Goal: Information Seeking & Learning: Learn about a topic

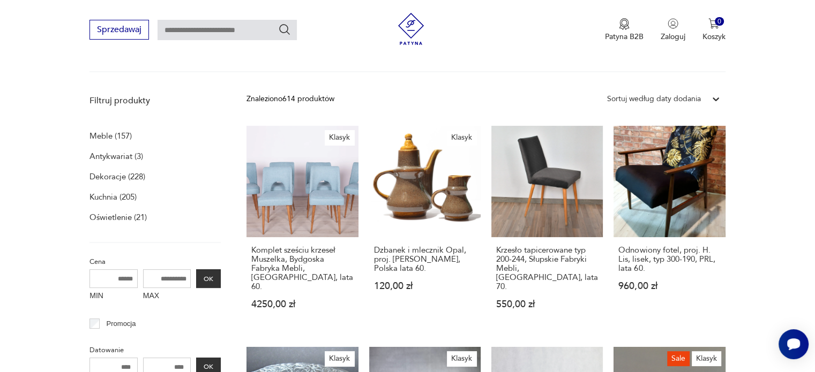
scroll to position [147, 0]
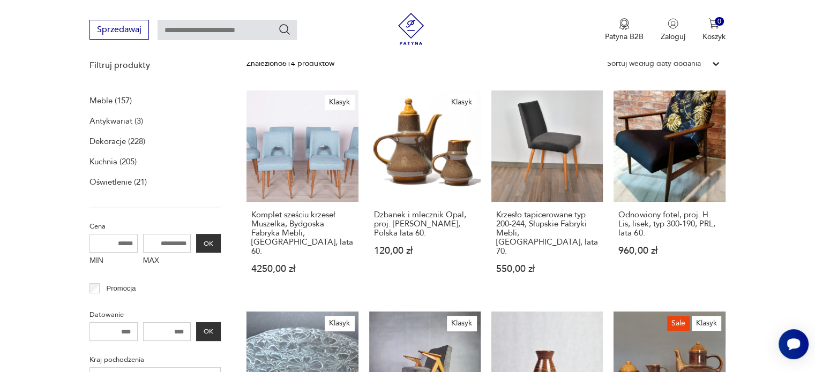
click at [121, 246] on input "MIN" at bounding box center [113, 243] width 48 height 19
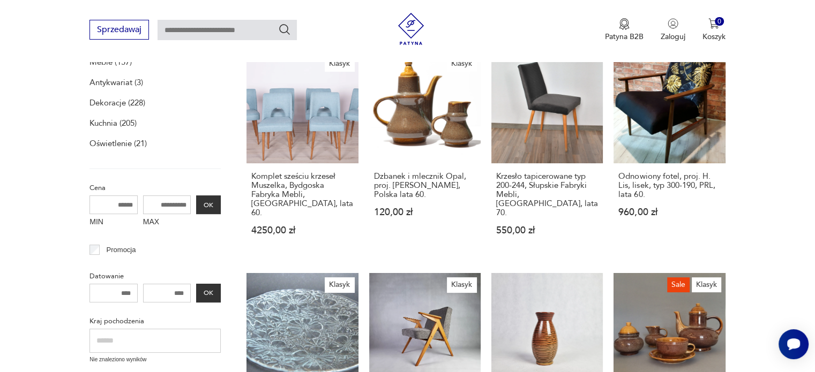
scroll to position [201, 0]
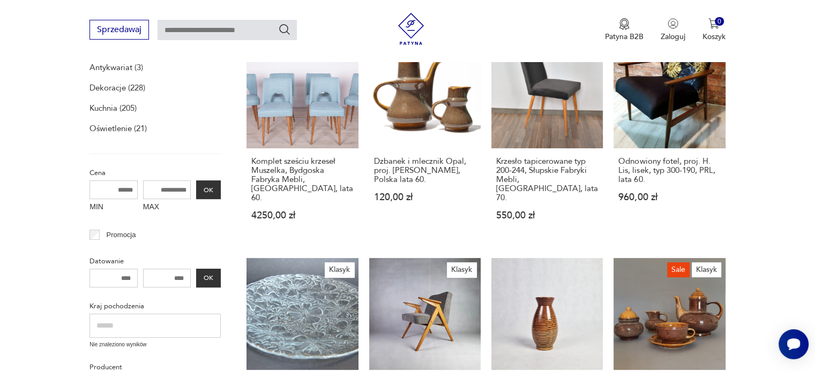
click at [120, 191] on input "MIN" at bounding box center [113, 190] width 48 height 19
click at [118, 189] on input "MIN" at bounding box center [113, 190] width 48 height 19
click at [119, 189] on input "MIN" at bounding box center [113, 190] width 48 height 19
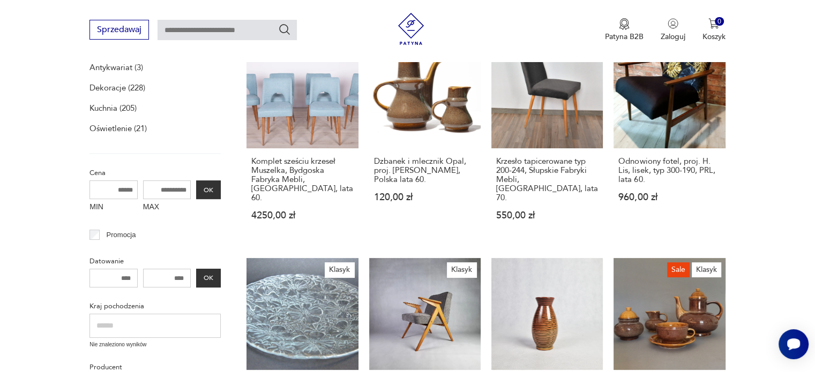
click at [119, 189] on input "MIN" at bounding box center [113, 190] width 48 height 19
click at [120, 189] on input "MIN" at bounding box center [113, 190] width 48 height 19
click at [121, 189] on input "MIN" at bounding box center [113, 190] width 48 height 19
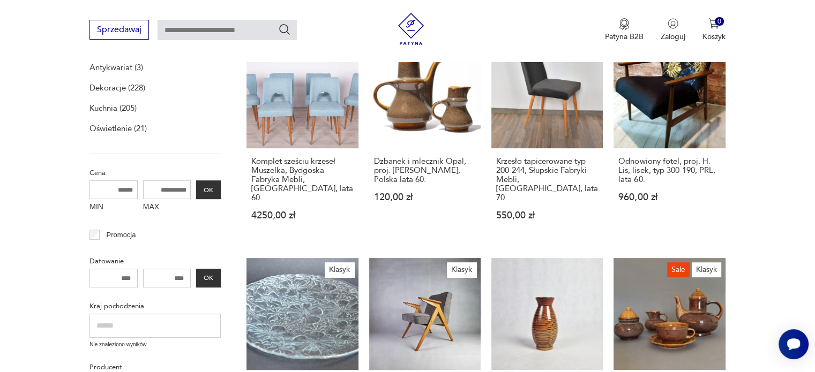
click at [121, 189] on input "MIN" at bounding box center [113, 190] width 48 height 19
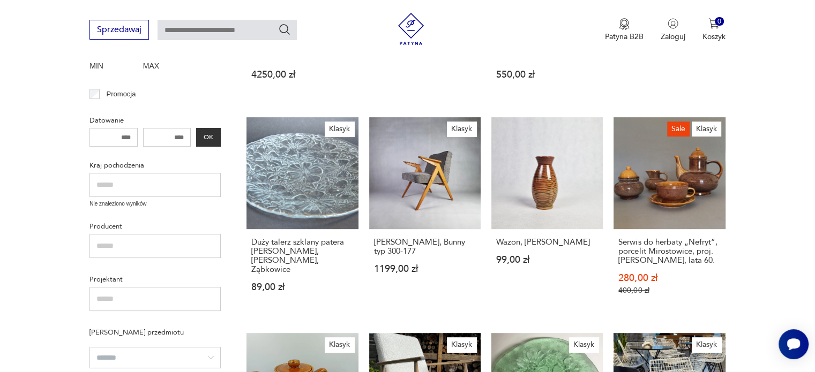
scroll to position [362, 0]
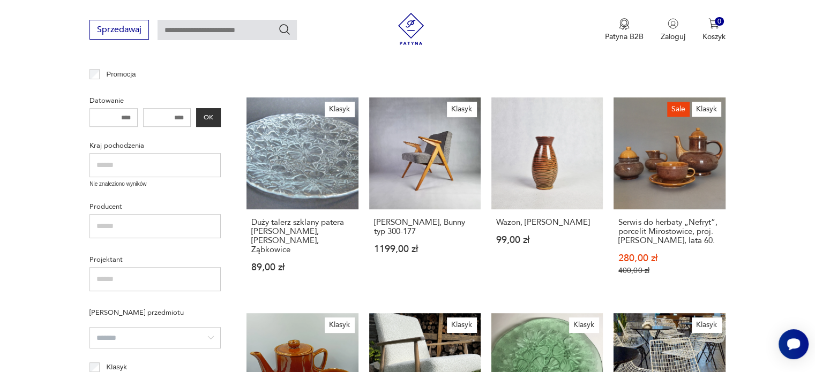
click at [152, 166] on input "text" at bounding box center [154, 165] width 131 height 24
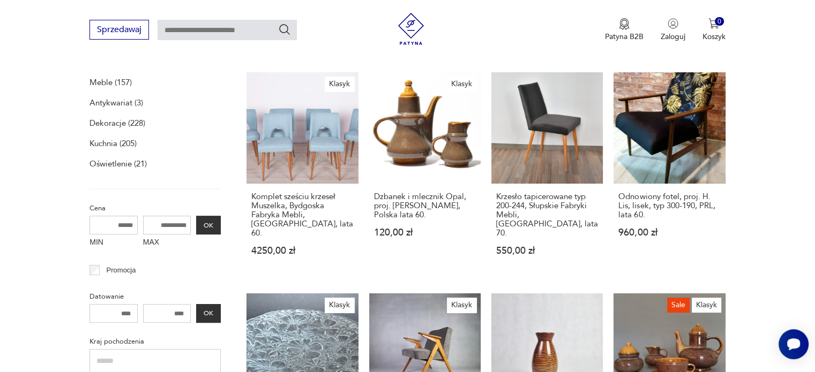
scroll to position [147, 0]
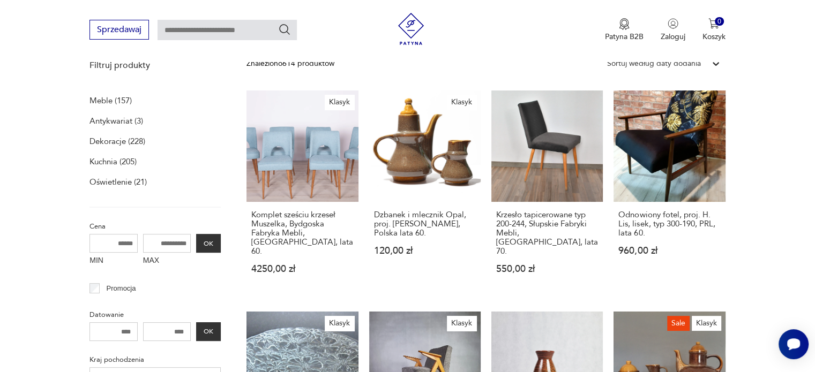
click at [195, 29] on input "text" at bounding box center [226, 30] width 139 height 20
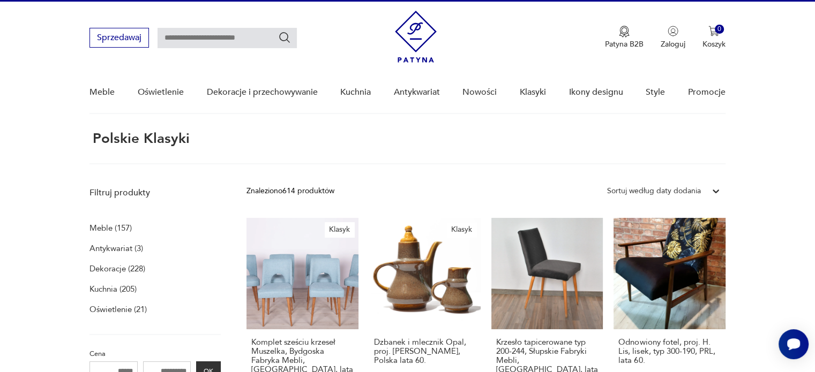
scroll to position [0, 0]
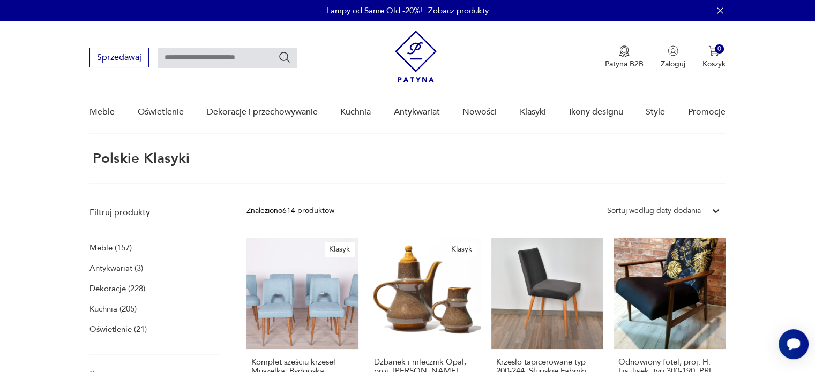
click at [285, 61] on icon "Szukaj" at bounding box center [284, 57] width 13 height 13
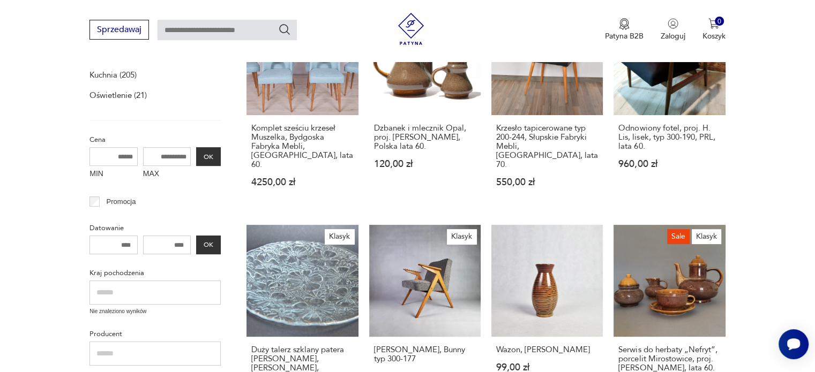
scroll to position [268, 0]
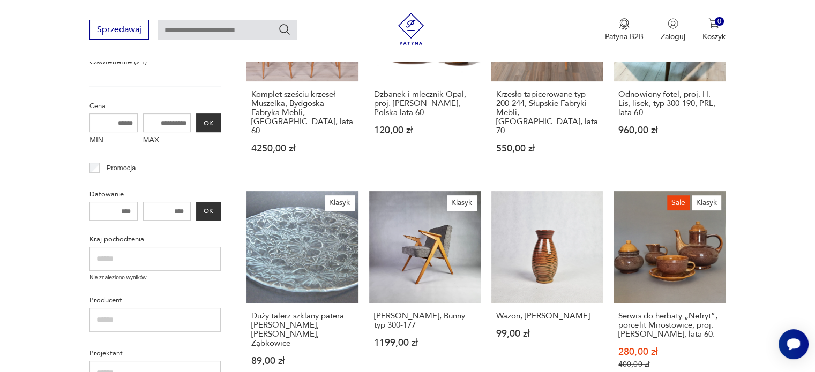
click at [124, 125] on input "MIN" at bounding box center [113, 123] width 48 height 19
click at [125, 123] on input "MIN" at bounding box center [113, 123] width 48 height 19
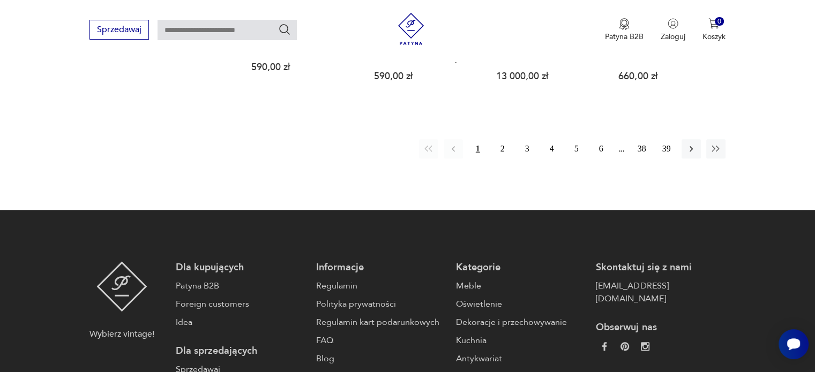
scroll to position [964, 0]
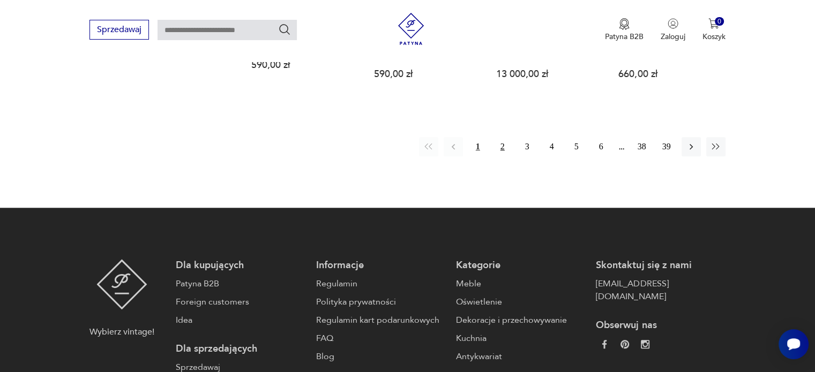
click at [502, 138] on button "2" at bounding box center [502, 146] width 19 height 19
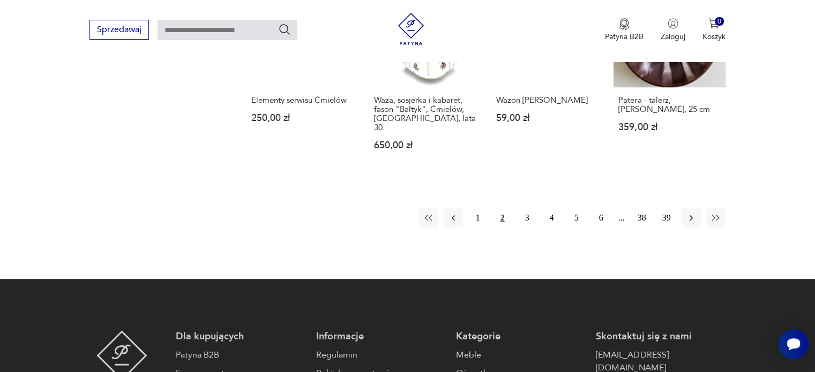
scroll to position [897, 0]
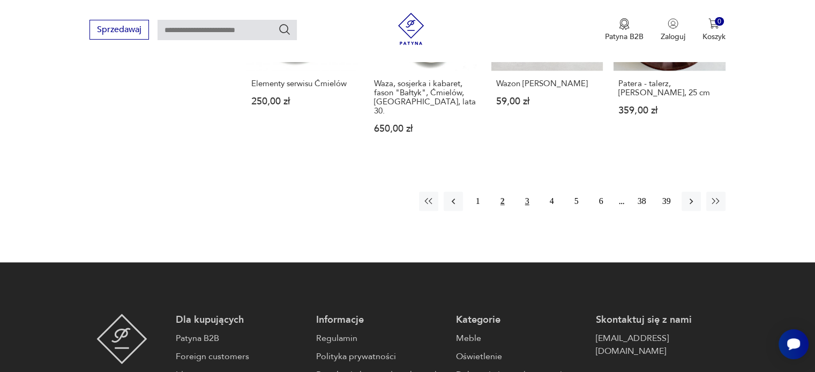
click at [527, 192] on button "3" at bounding box center [526, 201] width 19 height 19
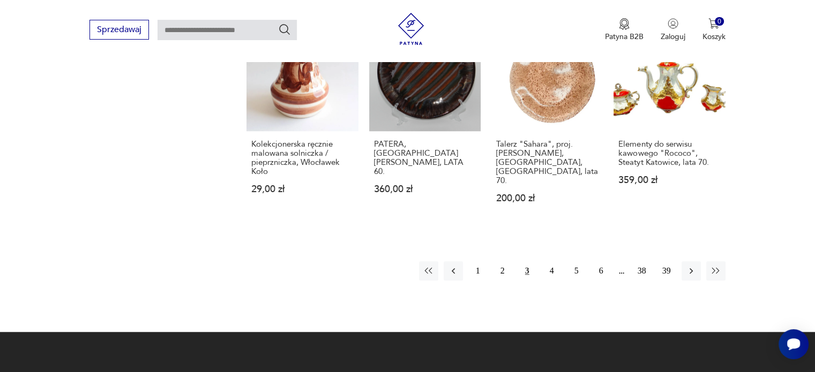
scroll to position [897, 0]
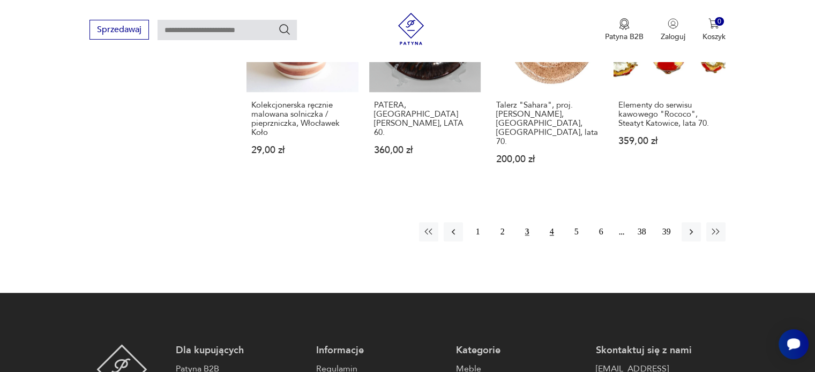
click at [551, 222] on button "4" at bounding box center [551, 231] width 19 height 19
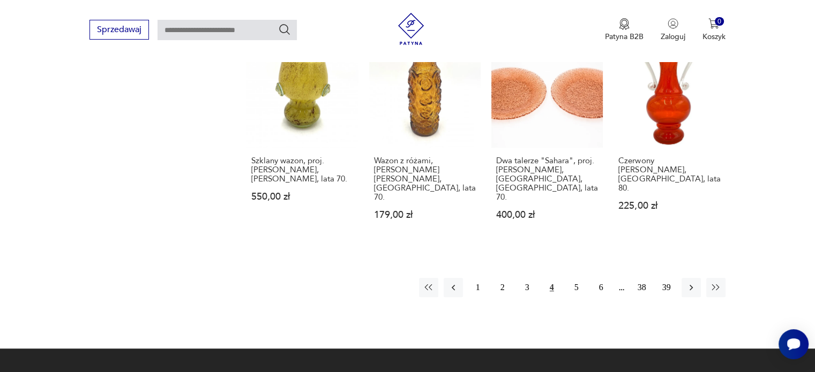
scroll to position [897, 0]
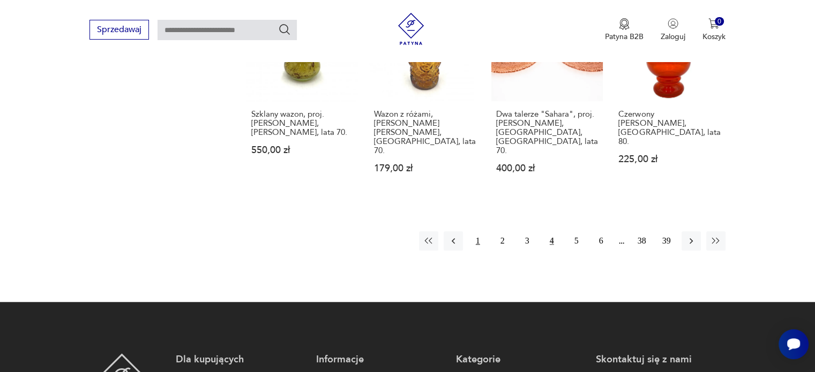
click at [472, 231] on button "1" at bounding box center [477, 240] width 19 height 19
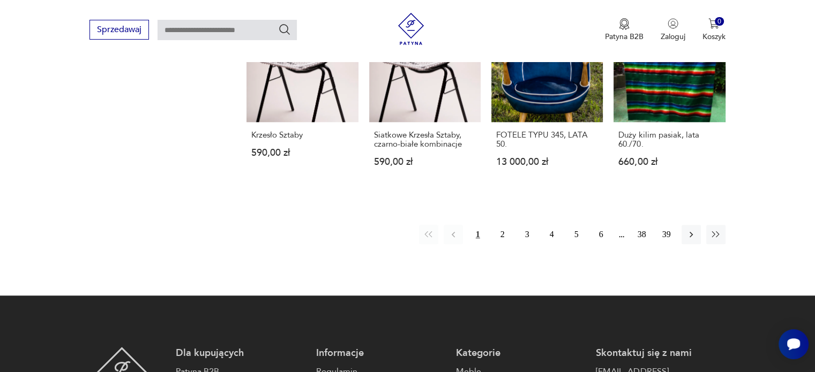
scroll to position [1004, 0]
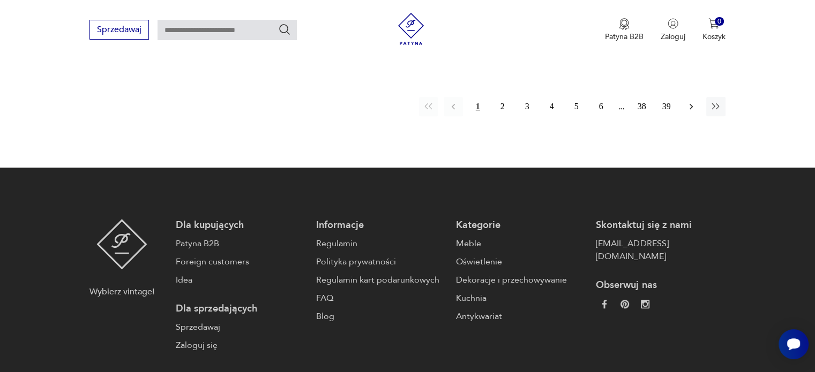
click at [690, 101] on icon "button" at bounding box center [691, 106] width 11 height 11
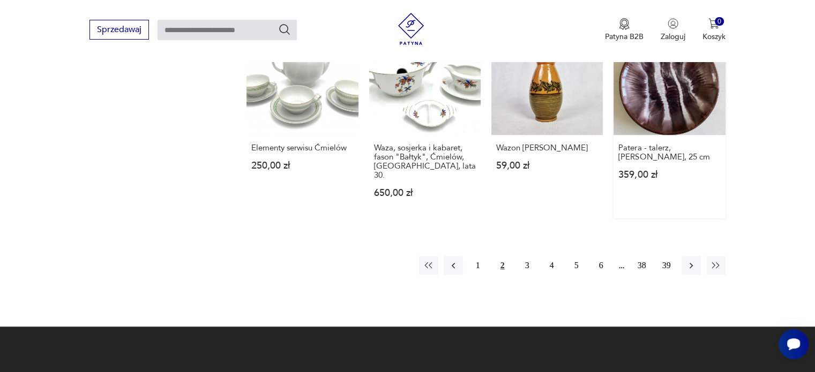
scroll to position [897, 0]
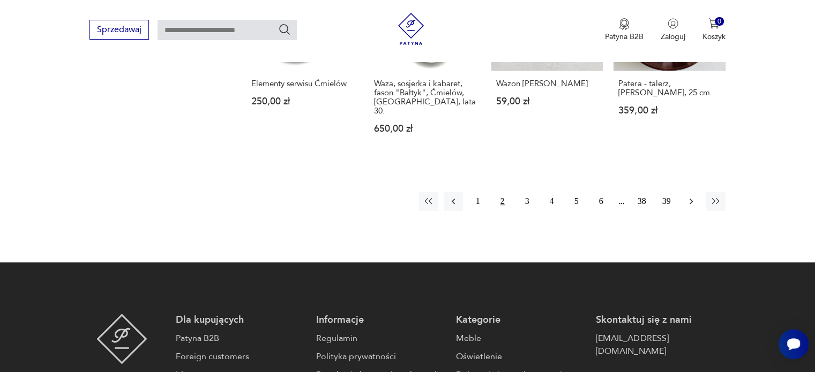
click at [688, 196] on icon "button" at bounding box center [691, 201] width 11 height 11
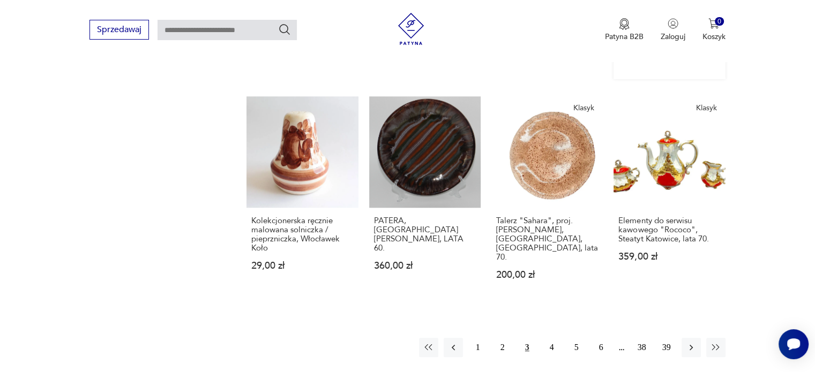
scroll to position [844, 0]
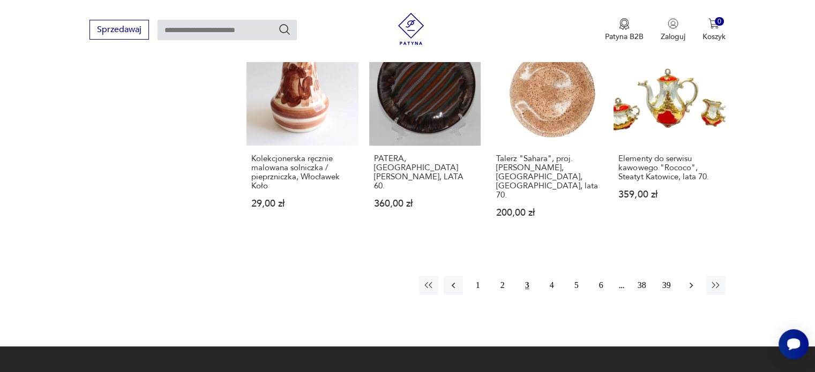
click at [692, 280] on icon "button" at bounding box center [691, 285] width 11 height 11
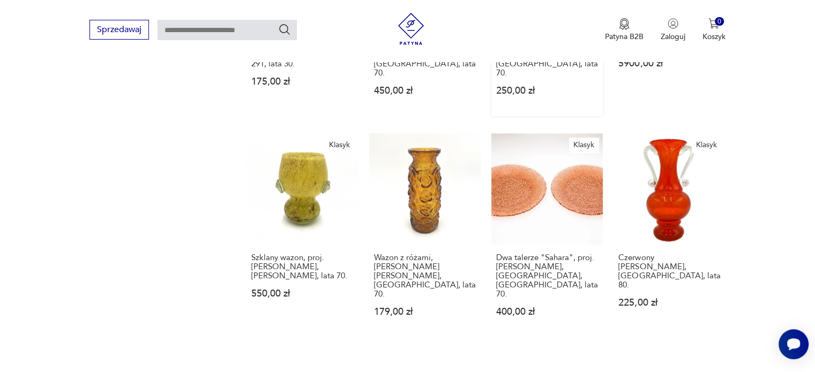
scroll to position [844, 0]
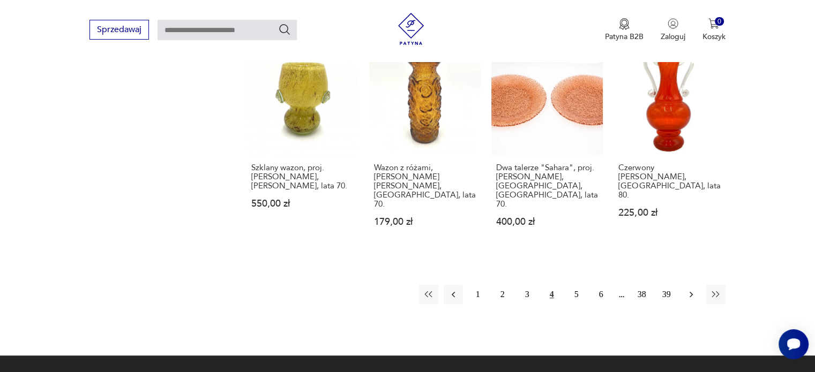
click at [689, 289] on icon "button" at bounding box center [691, 294] width 11 height 11
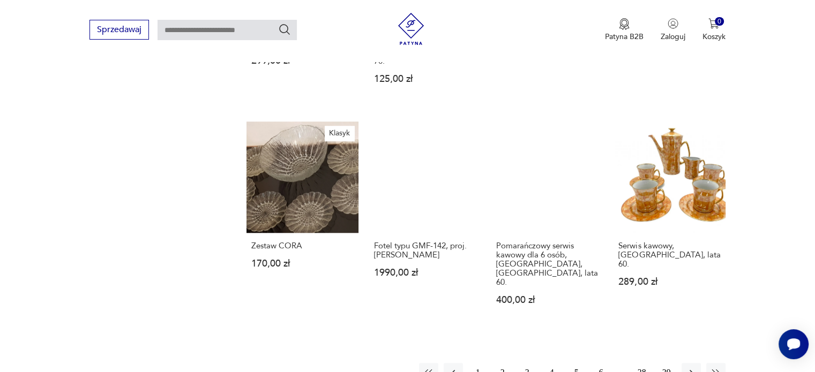
scroll to position [790, 0]
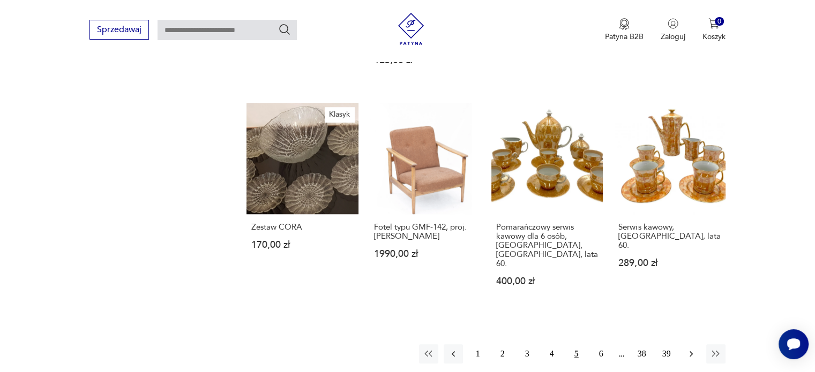
click at [687, 349] on icon "button" at bounding box center [691, 354] width 11 height 11
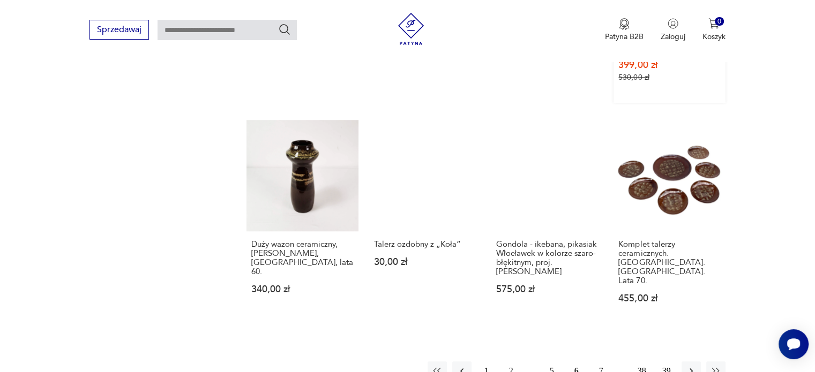
scroll to position [790, 0]
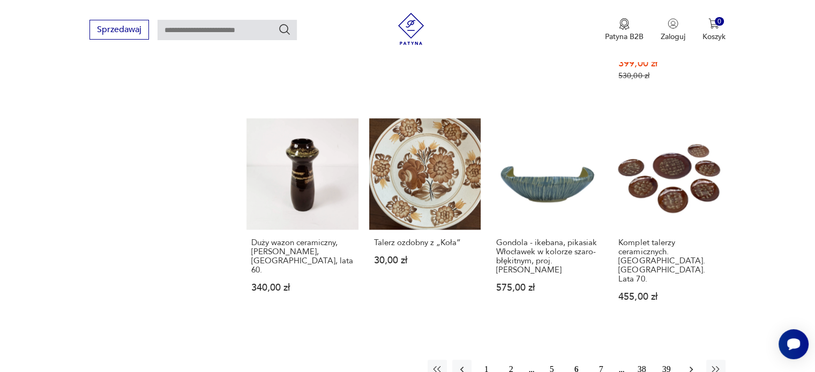
click at [689, 364] on icon "button" at bounding box center [691, 369] width 11 height 11
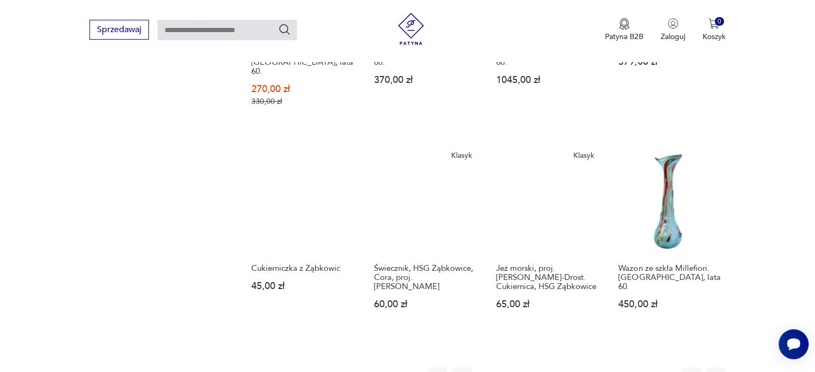
scroll to position [790, 0]
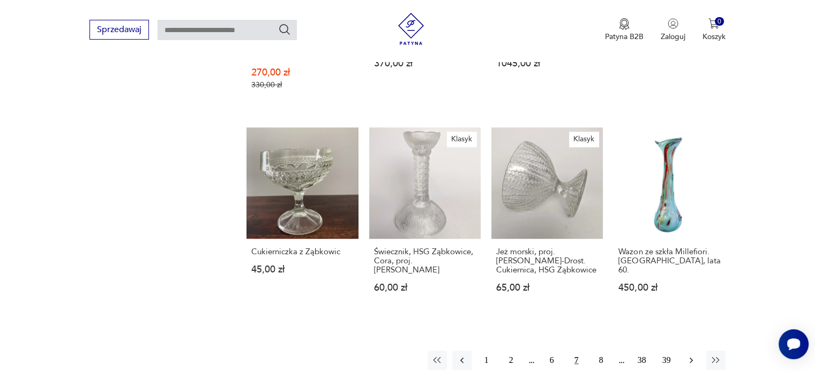
click at [688, 355] on icon "button" at bounding box center [691, 360] width 11 height 11
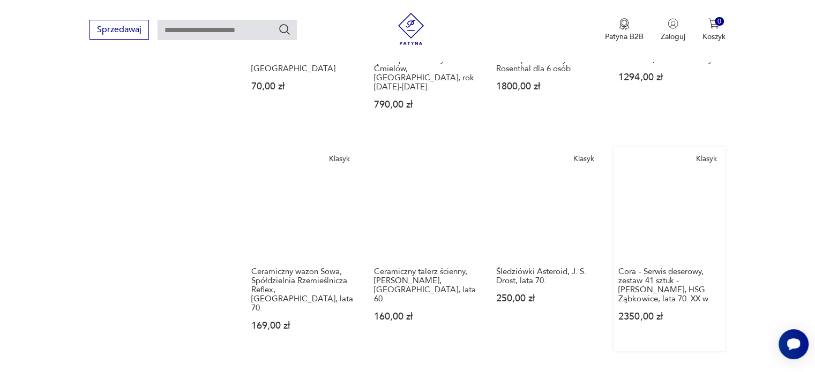
scroll to position [790, 0]
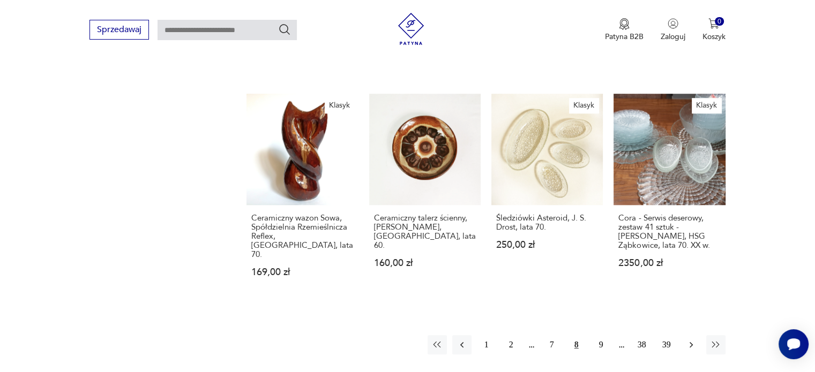
click at [688, 340] on icon "button" at bounding box center [691, 345] width 11 height 11
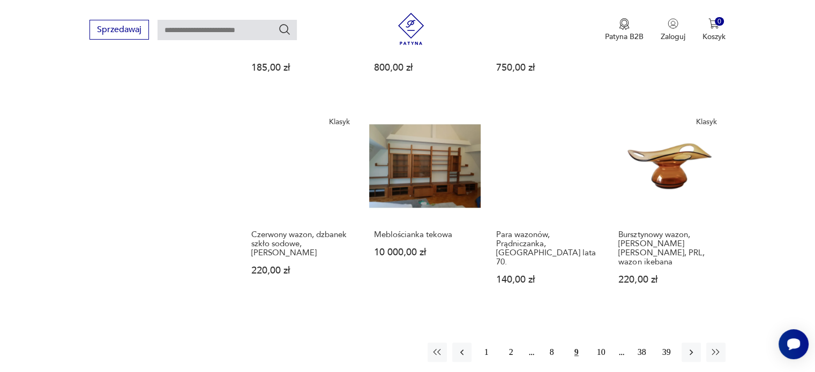
scroll to position [790, 0]
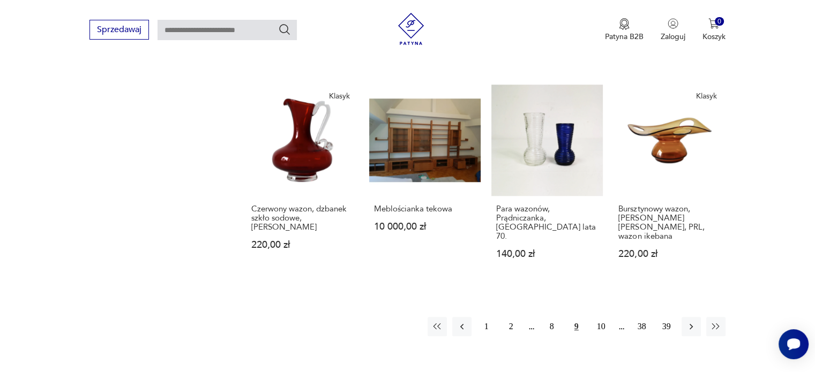
click at [688, 321] on icon "button" at bounding box center [691, 326] width 11 height 11
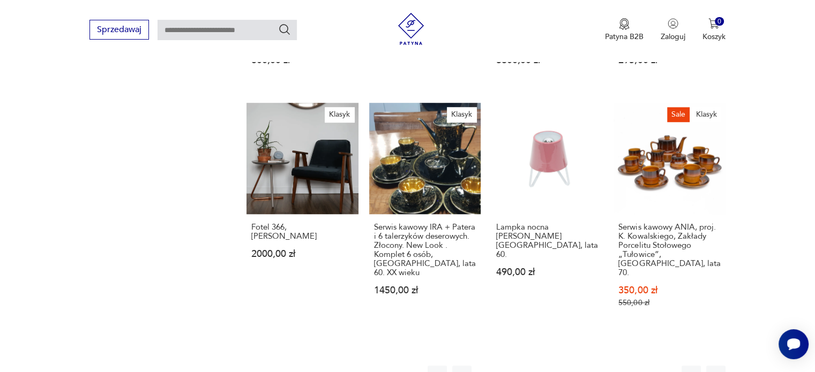
scroll to position [844, 0]
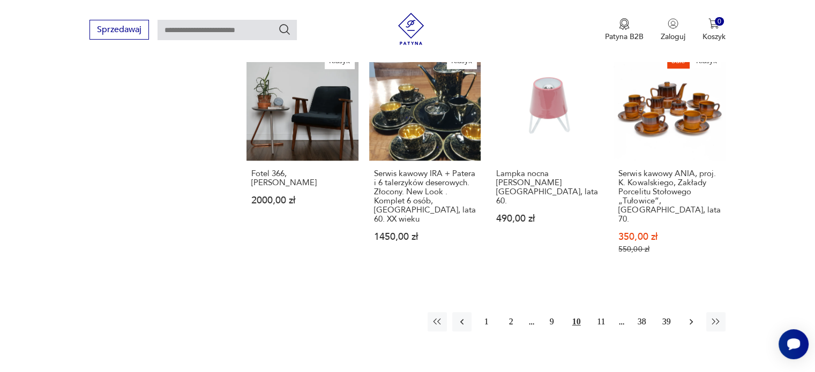
click at [689, 317] on icon "button" at bounding box center [691, 322] width 11 height 11
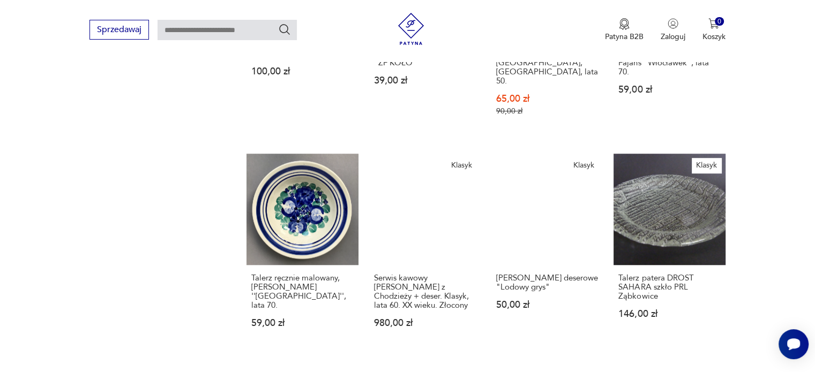
scroll to position [790, 0]
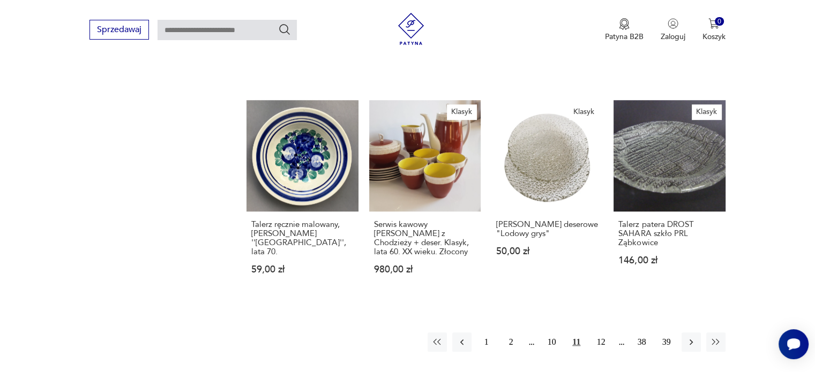
click at [688, 337] on icon "button" at bounding box center [691, 342] width 11 height 11
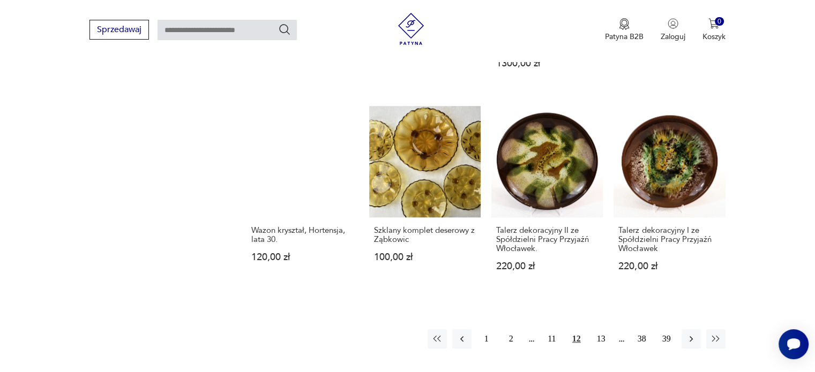
scroll to position [844, 0]
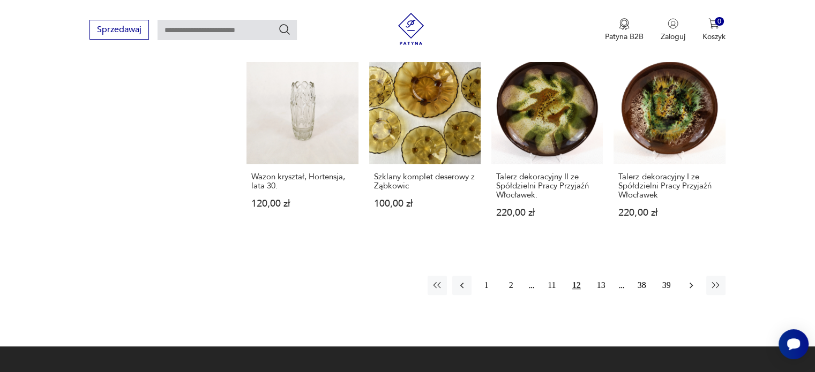
click at [690, 280] on icon "button" at bounding box center [691, 285] width 11 height 11
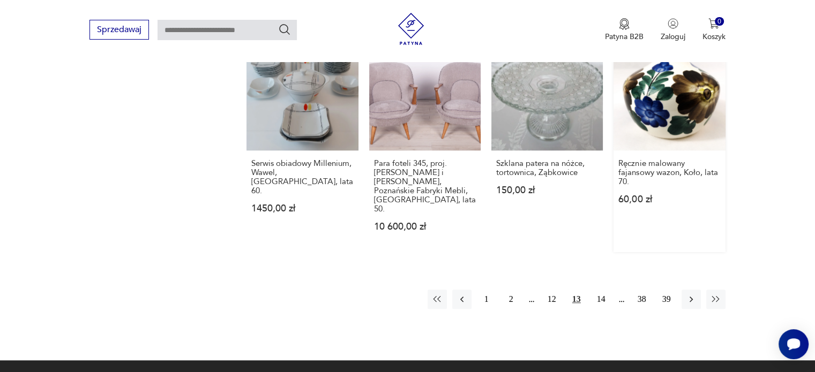
scroll to position [790, 0]
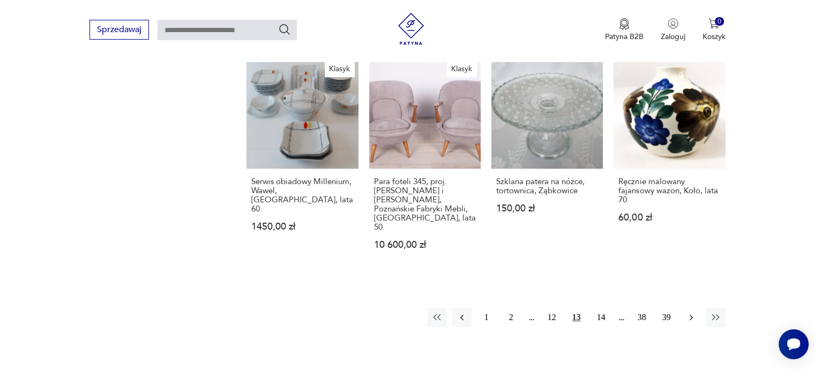
click at [690, 312] on icon "button" at bounding box center [691, 317] width 11 height 11
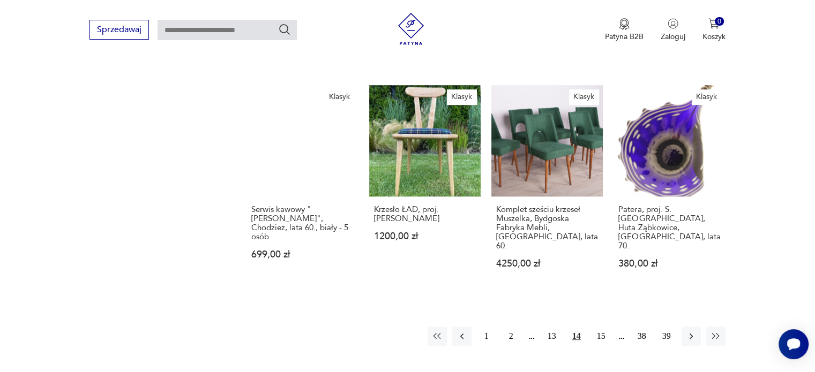
scroll to position [790, 0]
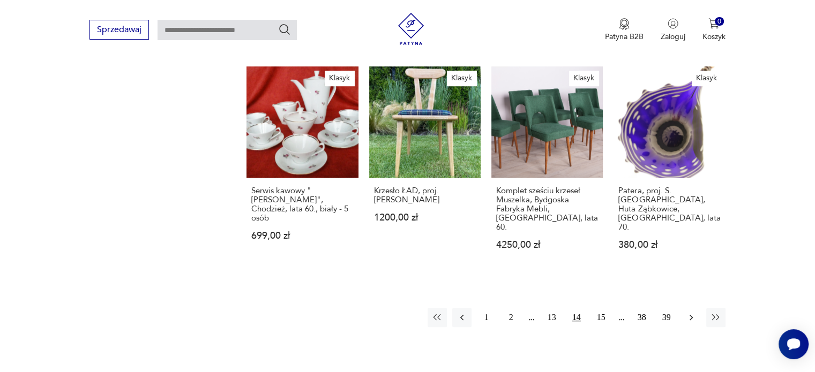
click at [688, 312] on icon "button" at bounding box center [691, 317] width 11 height 11
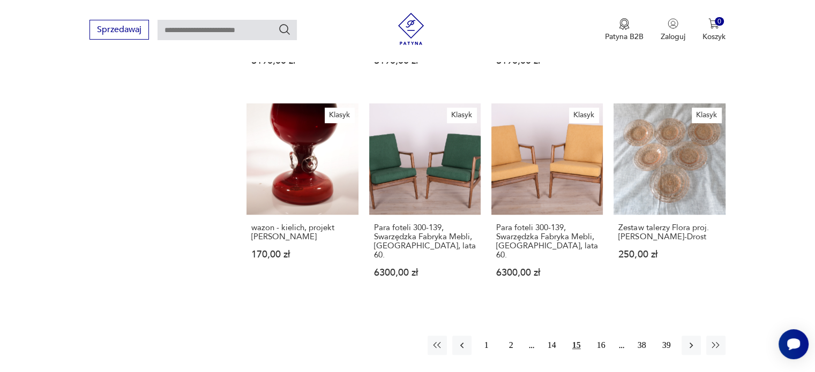
scroll to position [790, 0]
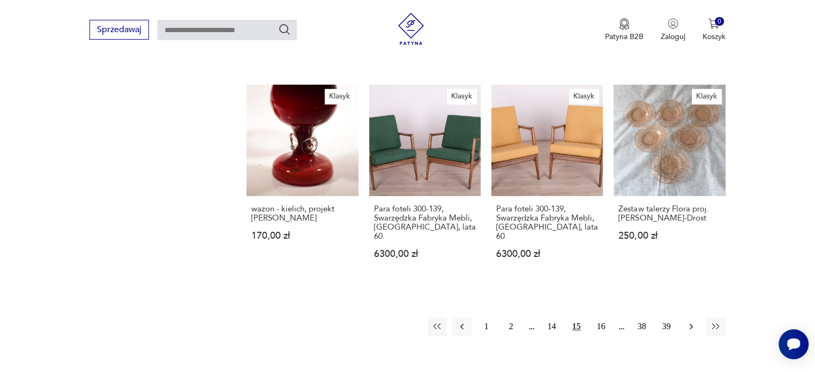
click at [688, 321] on icon "button" at bounding box center [691, 326] width 11 height 11
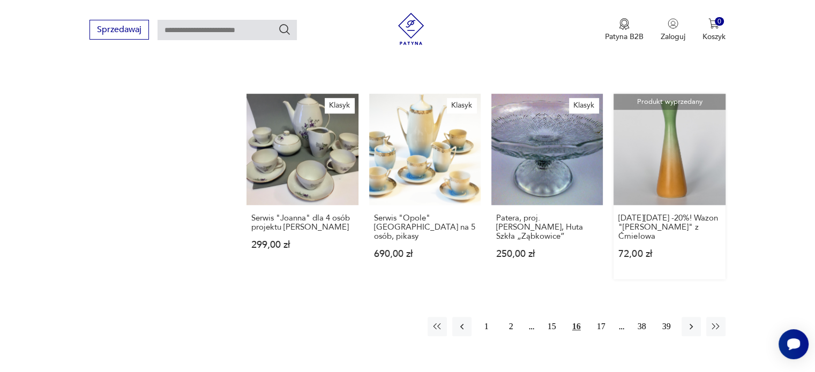
scroll to position [790, 0]
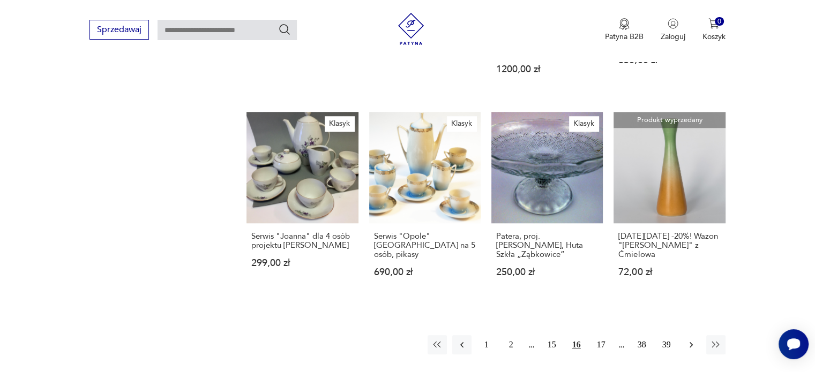
click at [687, 335] on button "button" at bounding box center [690, 344] width 19 height 19
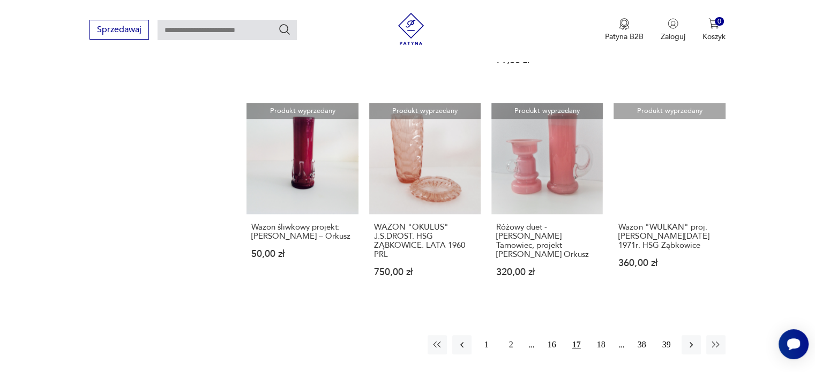
scroll to position [844, 0]
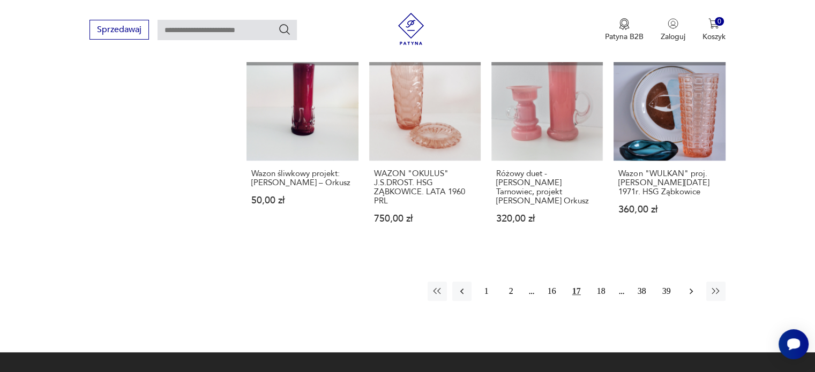
click at [689, 286] on icon "button" at bounding box center [691, 291] width 11 height 11
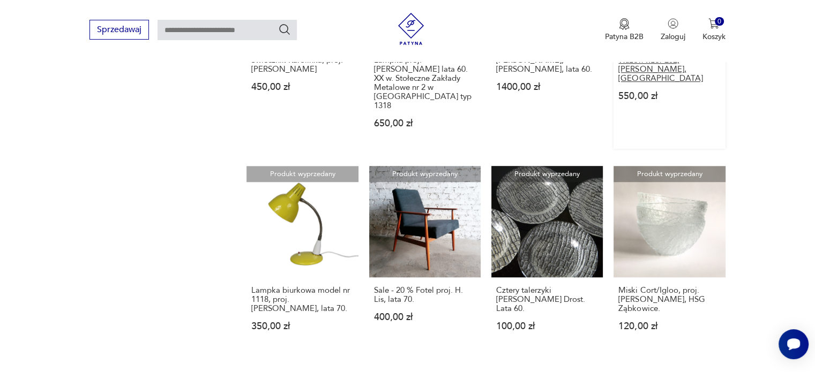
scroll to position [737, 0]
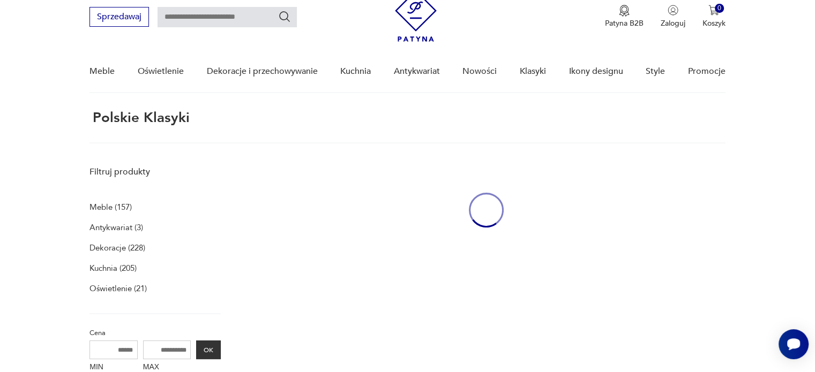
scroll to position [40, 0]
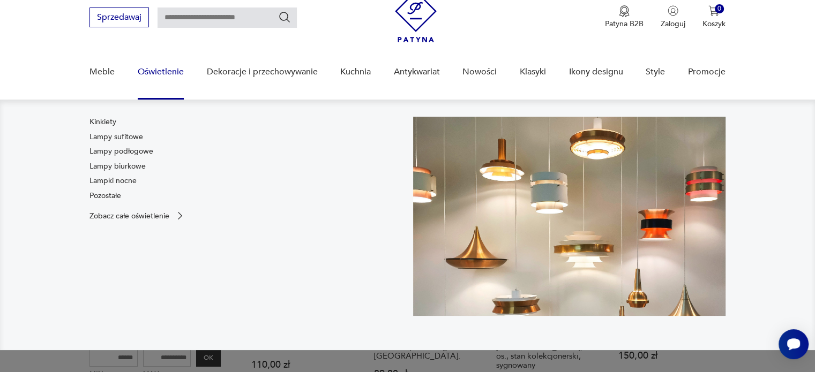
click at [157, 77] on link "Oświetlenie" at bounding box center [161, 71] width 46 height 41
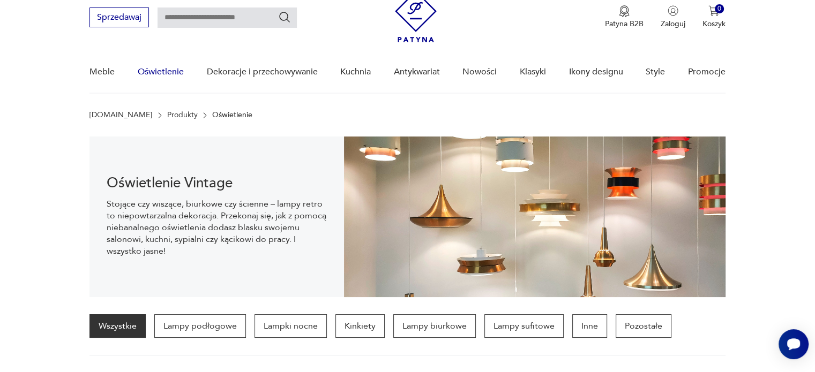
scroll to position [74, 0]
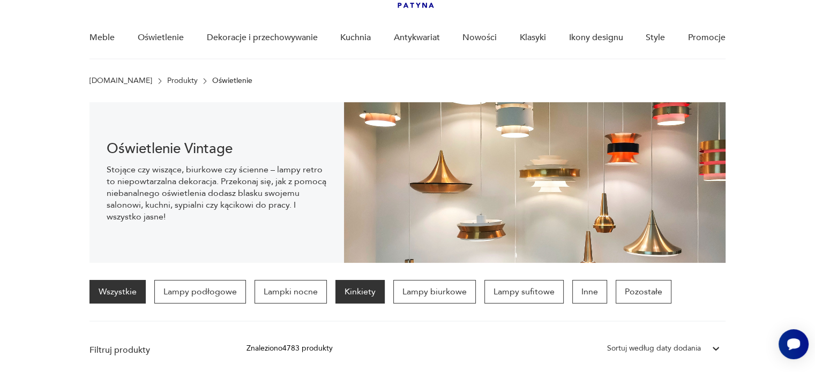
click at [358, 288] on p "Kinkiety" at bounding box center [359, 292] width 49 height 24
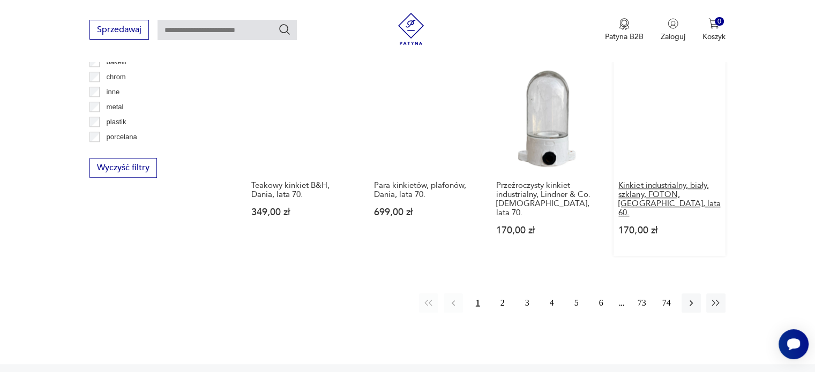
scroll to position [1056, 0]
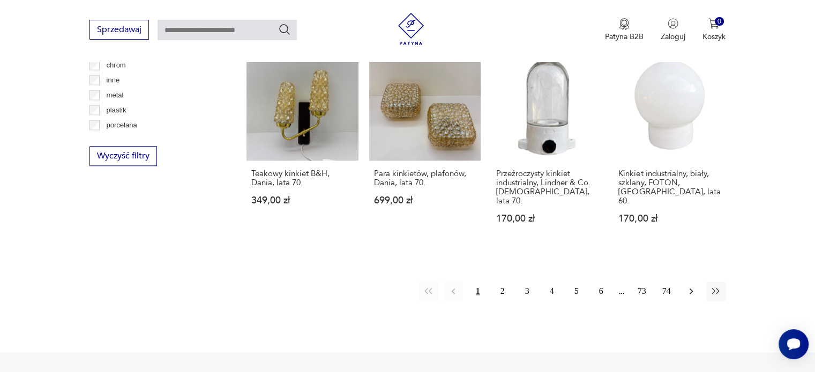
click at [688, 286] on icon "button" at bounding box center [691, 291] width 11 height 11
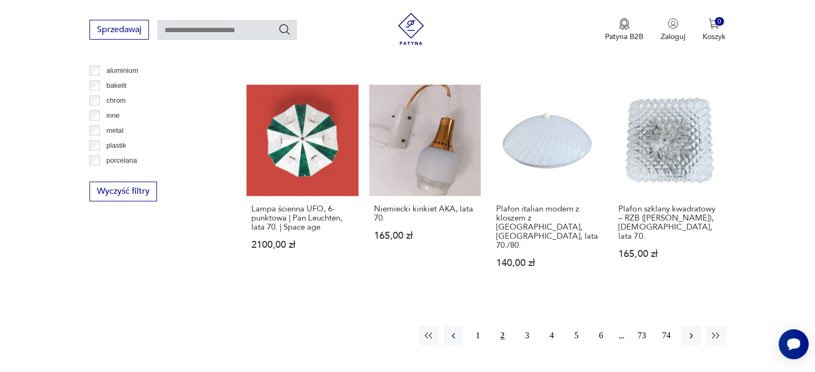
scroll to position [1002, 0]
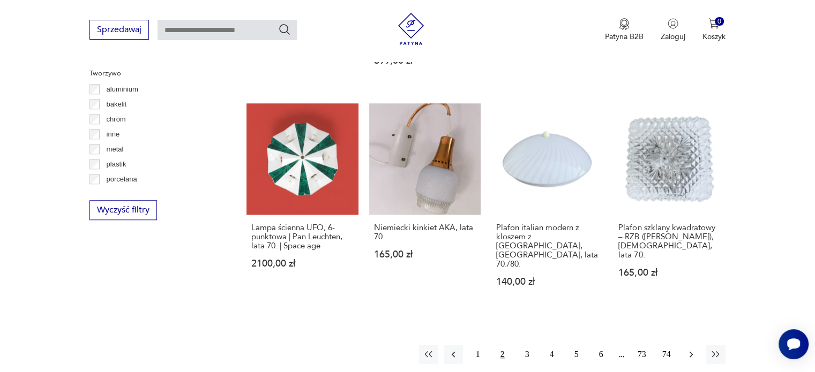
click at [687, 349] on icon "button" at bounding box center [691, 354] width 11 height 11
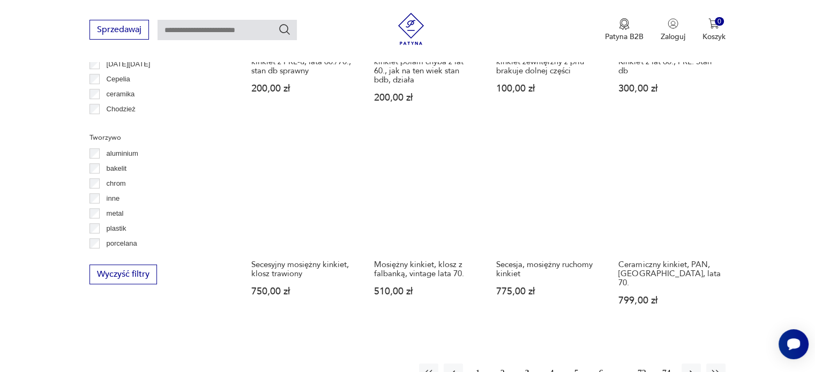
scroll to position [949, 0]
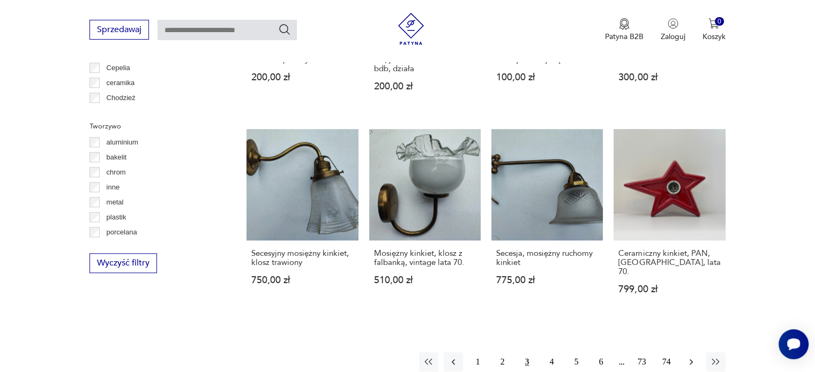
click at [691, 357] on icon "button" at bounding box center [691, 362] width 11 height 11
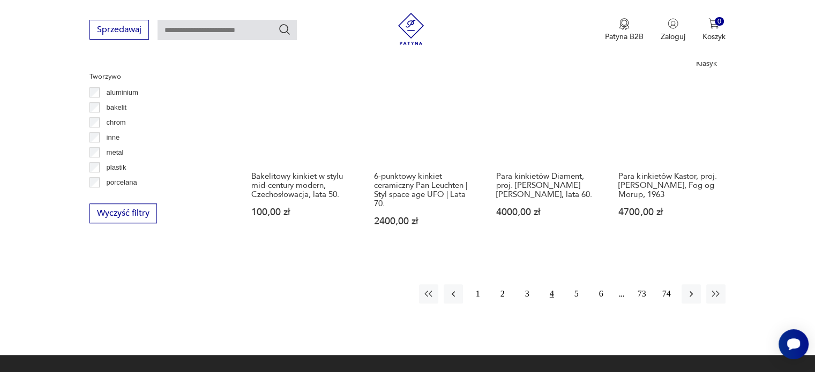
scroll to position [1002, 0]
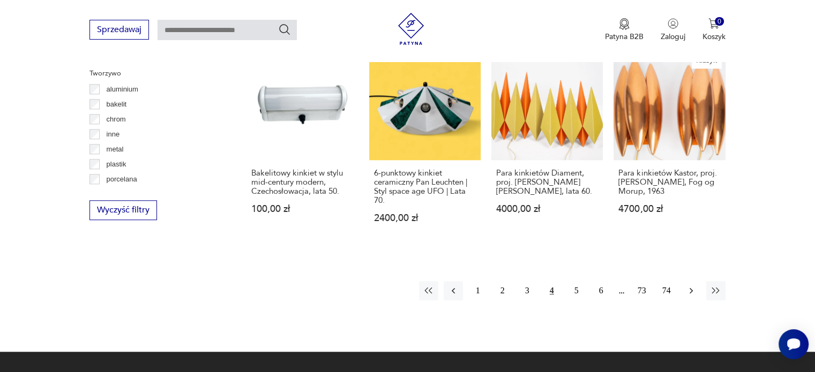
click at [688, 286] on icon "button" at bounding box center [691, 291] width 11 height 11
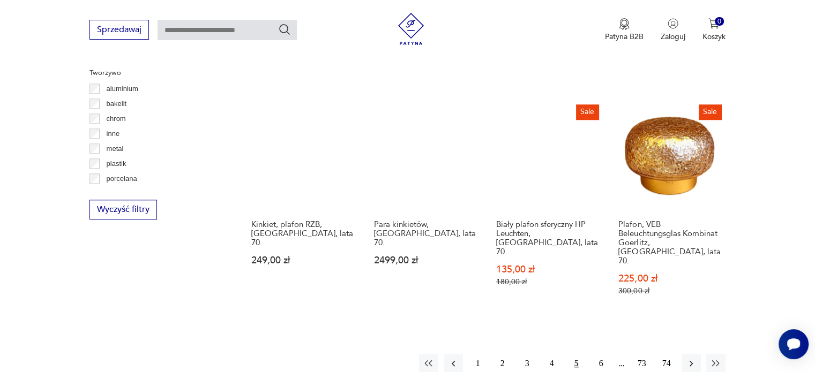
scroll to position [1056, 0]
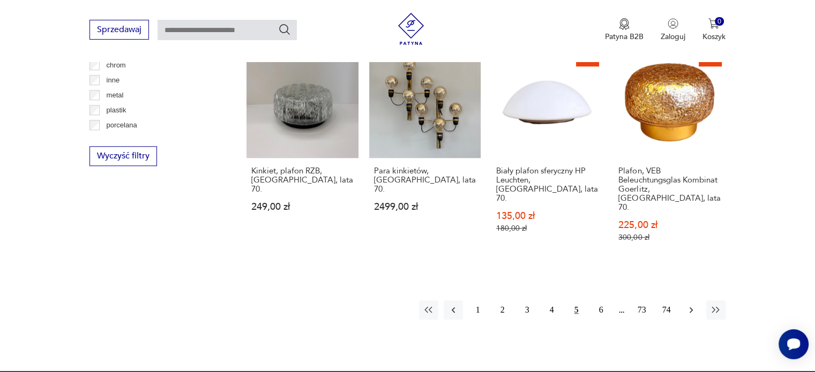
click at [688, 305] on icon "button" at bounding box center [691, 310] width 11 height 11
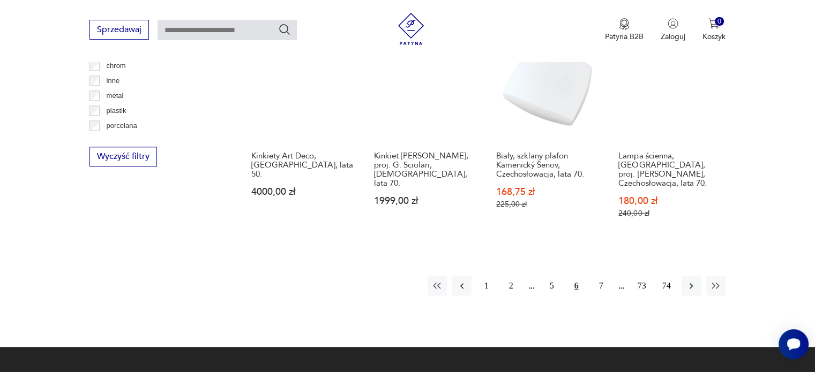
scroll to position [1002, 0]
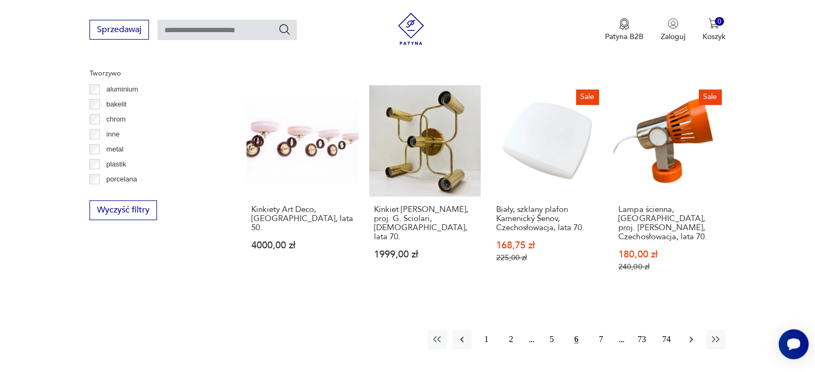
click at [686, 330] on button "button" at bounding box center [690, 339] width 19 height 19
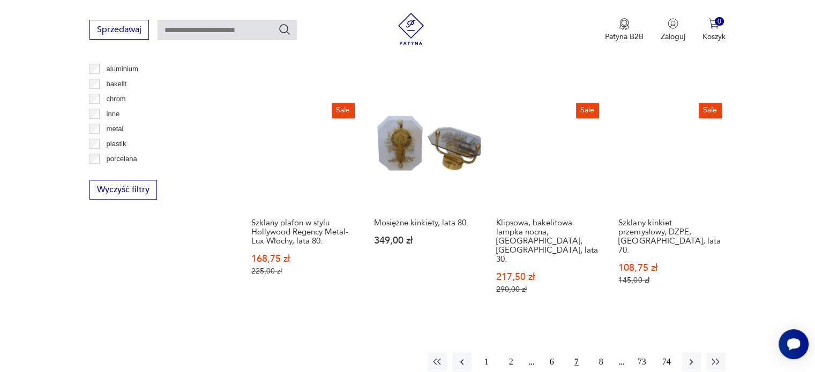
scroll to position [1056, 0]
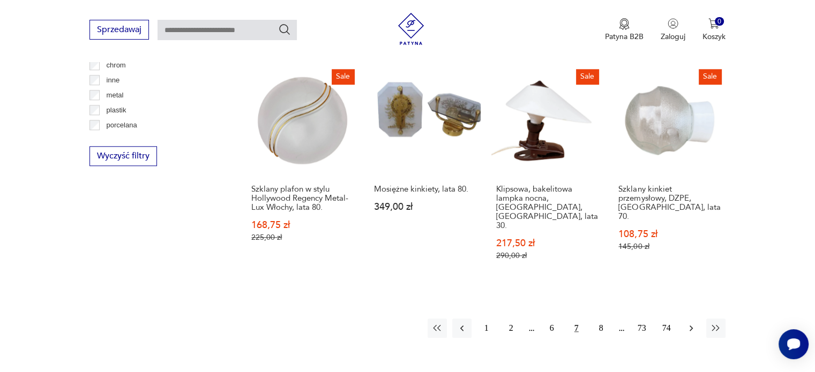
click at [688, 323] on icon "button" at bounding box center [691, 328] width 11 height 11
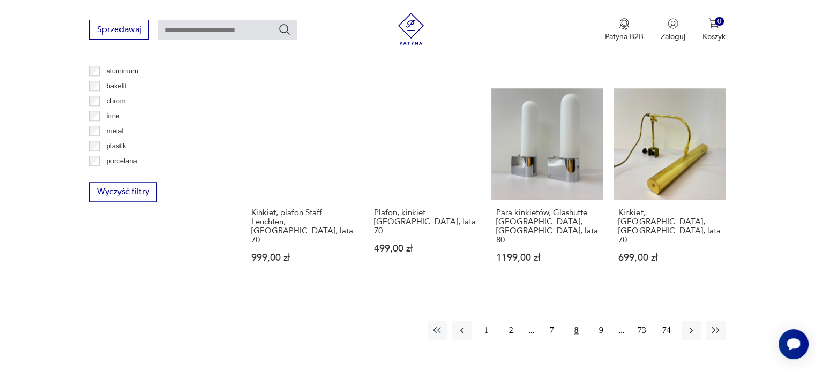
scroll to position [1002, 0]
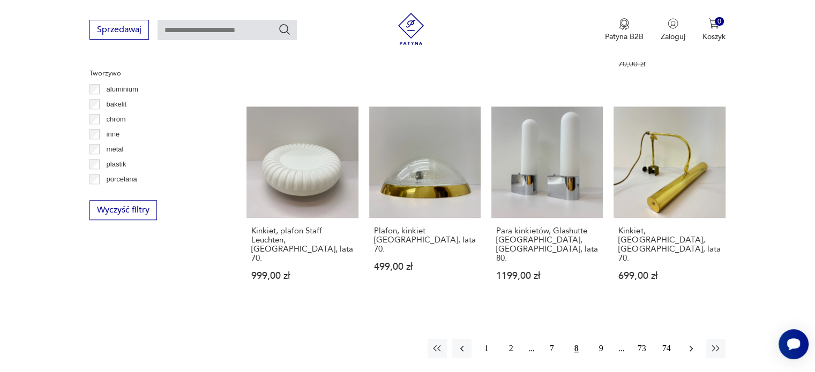
click at [688, 343] on icon "button" at bounding box center [691, 348] width 11 height 11
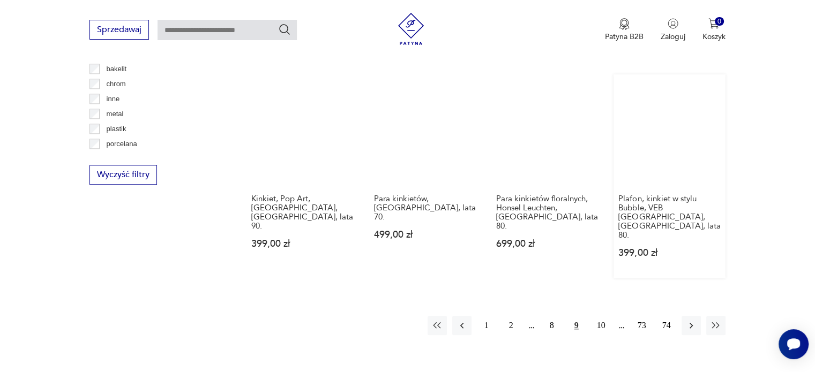
scroll to position [1056, 0]
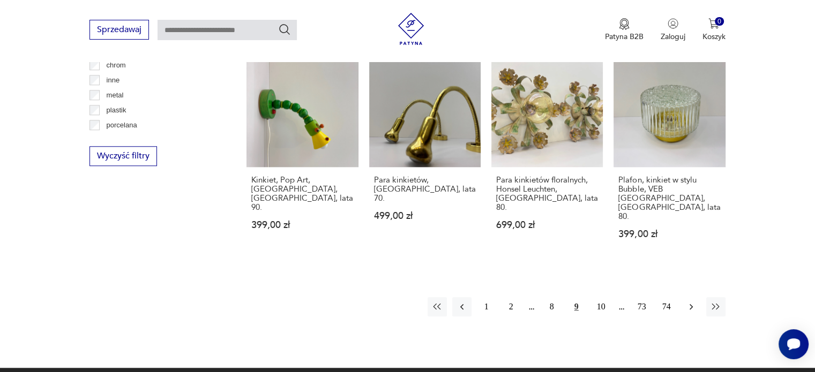
click at [692, 302] on icon "button" at bounding box center [691, 307] width 11 height 11
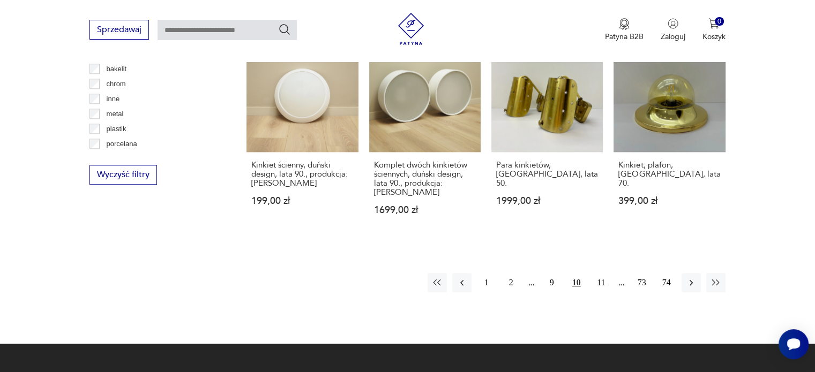
scroll to position [1055, 0]
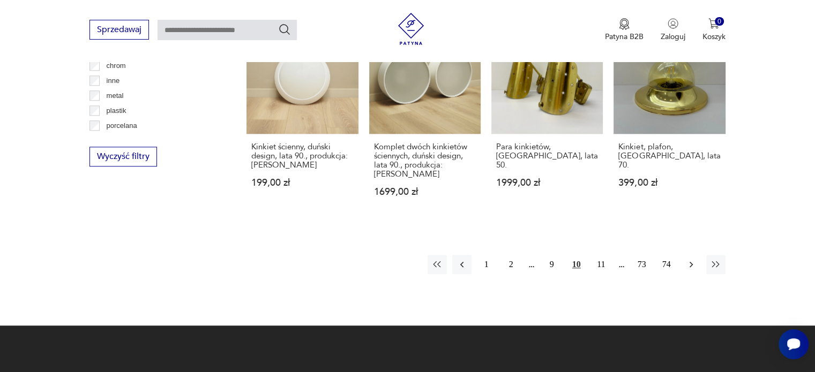
click at [688, 259] on icon "button" at bounding box center [691, 264] width 11 height 11
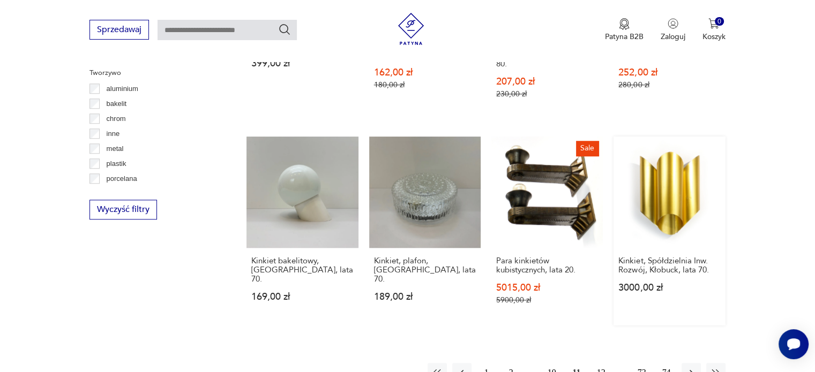
scroll to position [1056, 0]
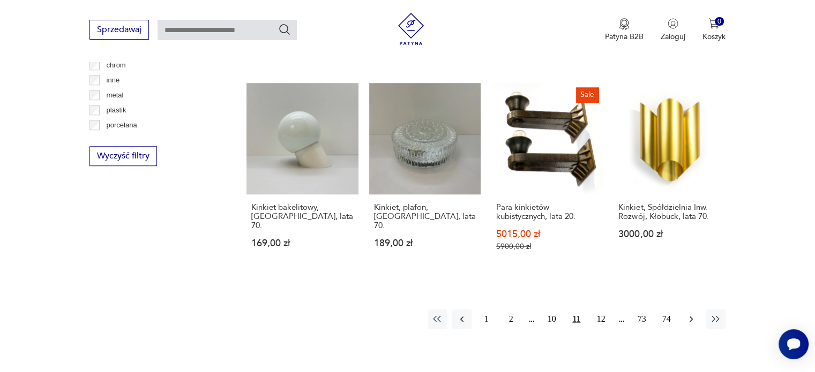
click at [688, 314] on icon "button" at bounding box center [691, 319] width 11 height 11
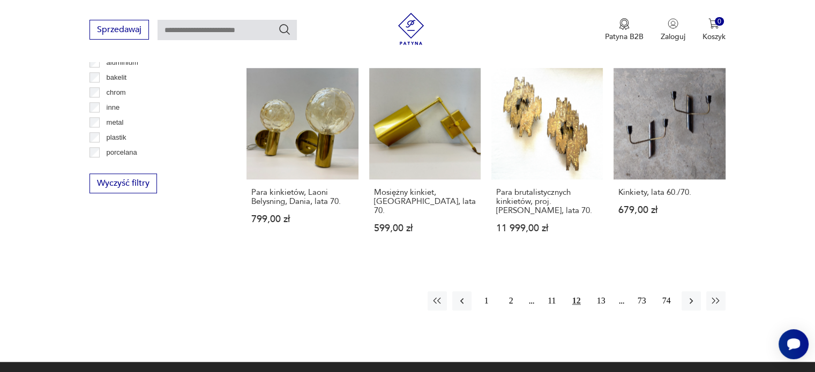
scroll to position [1055, 0]
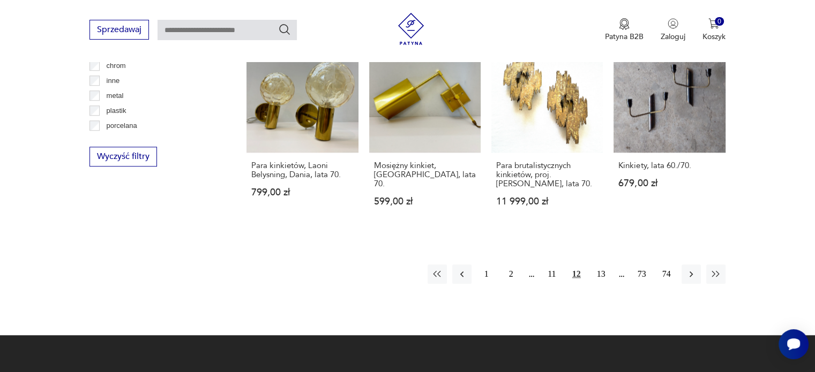
click at [688, 269] on icon "button" at bounding box center [691, 274] width 11 height 11
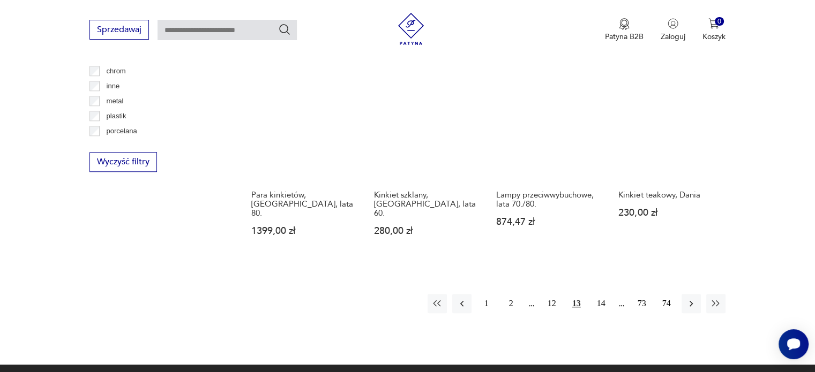
scroll to position [1109, 0]
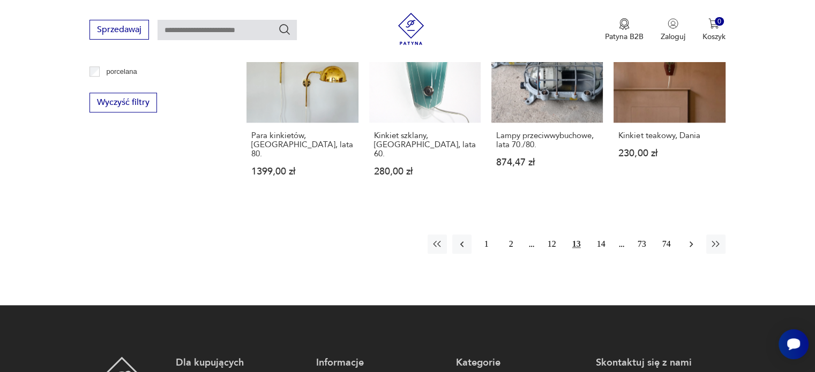
click at [688, 239] on icon "button" at bounding box center [691, 244] width 11 height 11
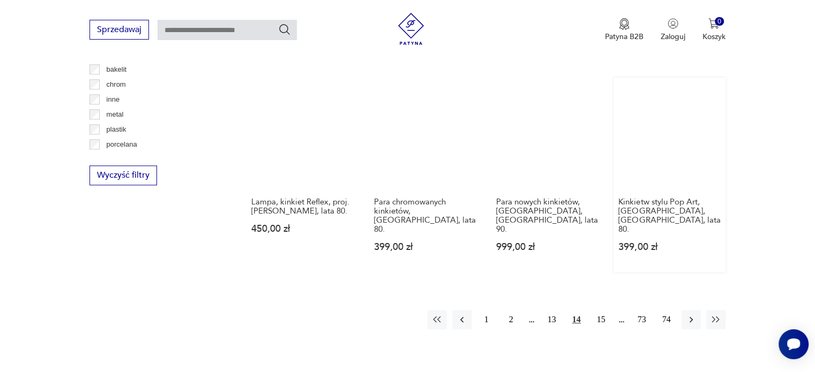
scroll to position [1055, 0]
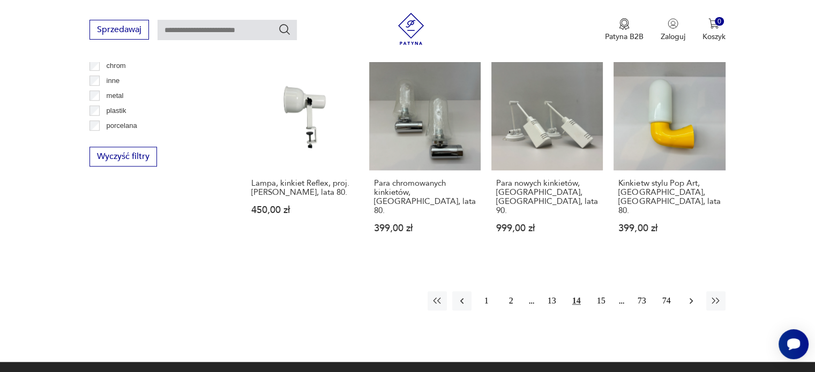
click at [688, 291] on button "button" at bounding box center [690, 300] width 19 height 19
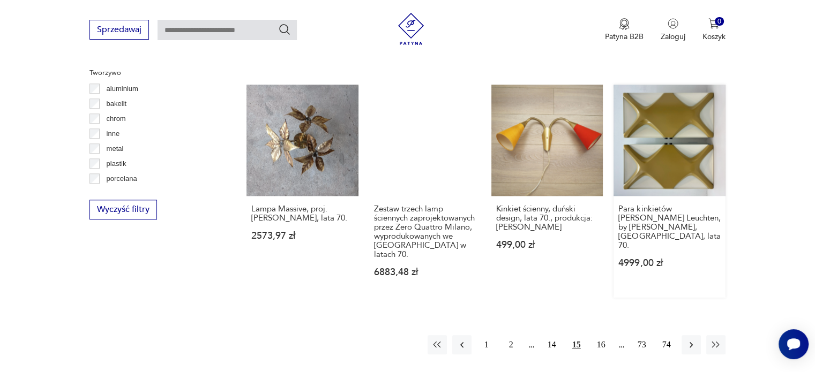
scroll to position [1056, 0]
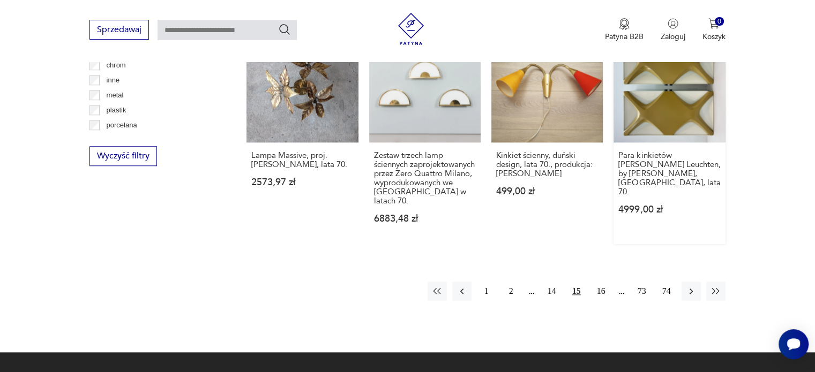
click at [684, 282] on button "button" at bounding box center [690, 291] width 19 height 19
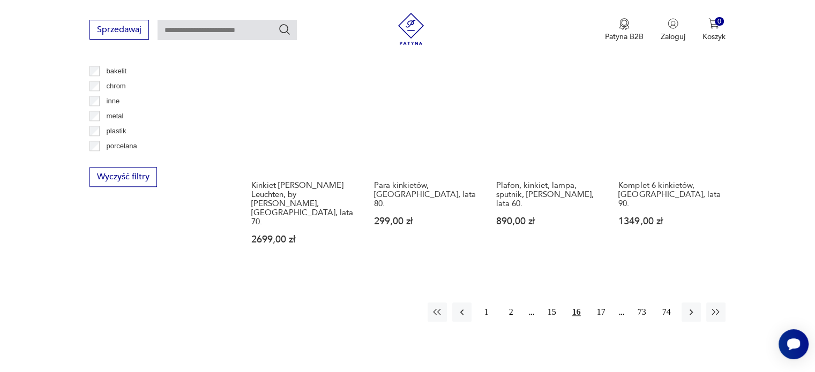
scroll to position [1055, 0]
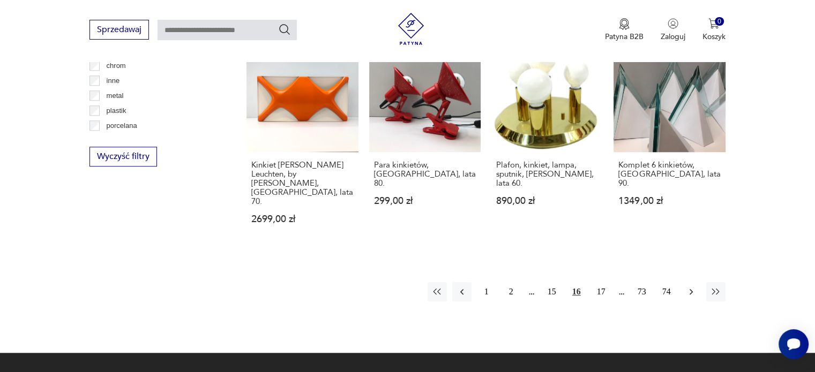
click at [684, 282] on button "button" at bounding box center [690, 291] width 19 height 19
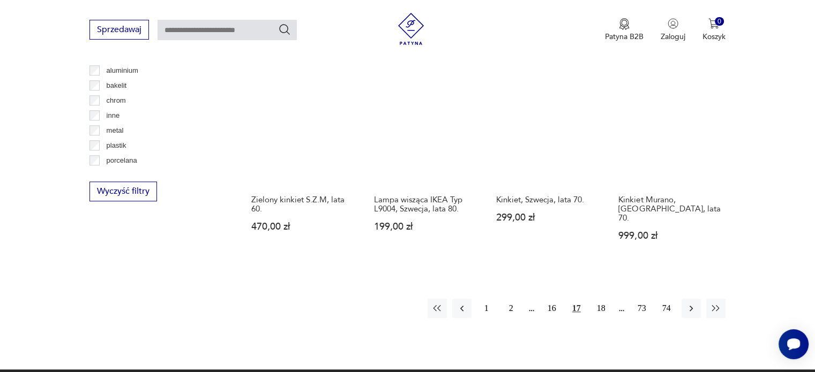
scroll to position [1002, 0]
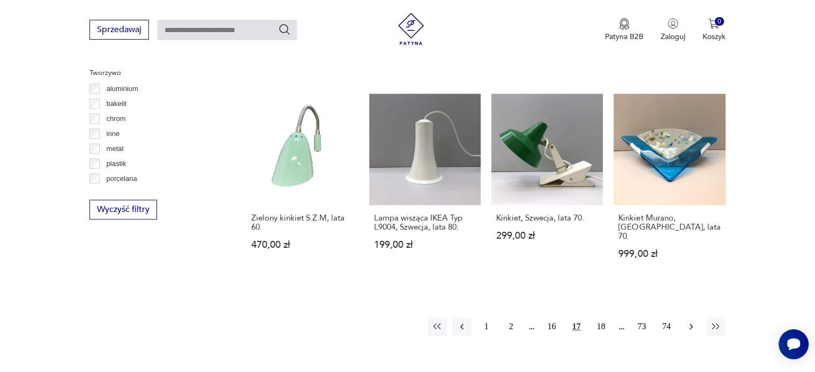
click at [687, 321] on icon "button" at bounding box center [691, 326] width 11 height 11
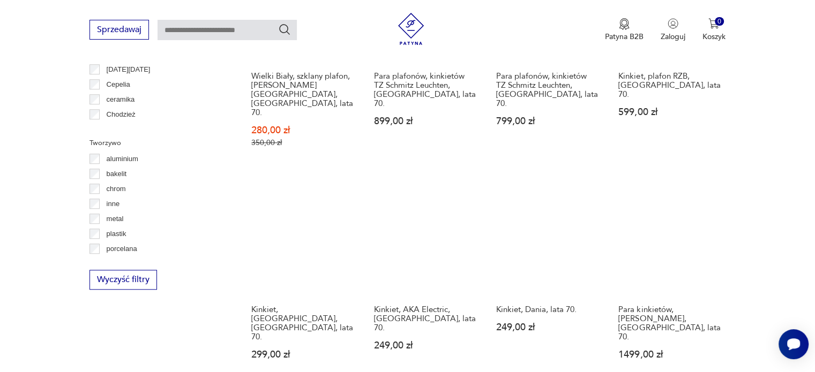
scroll to position [1002, 0]
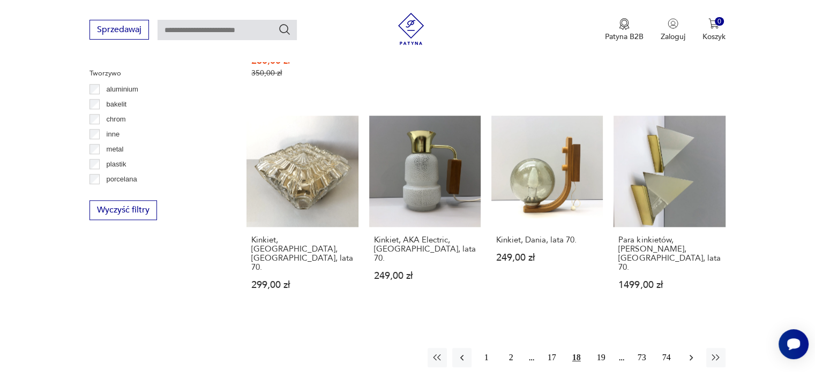
click at [686, 348] on button "button" at bounding box center [690, 357] width 19 height 19
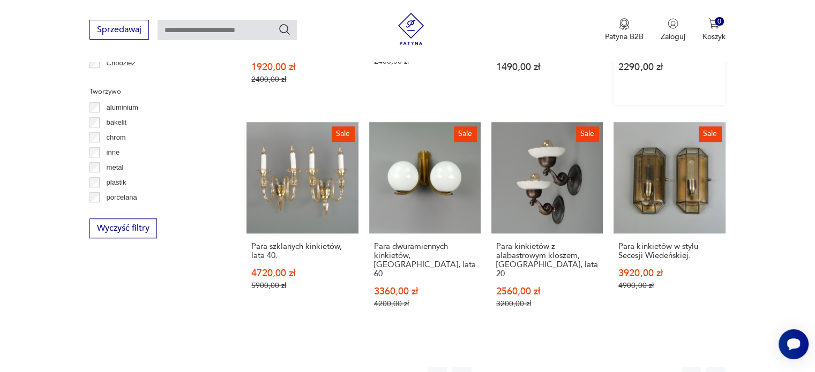
scroll to position [1002, 0]
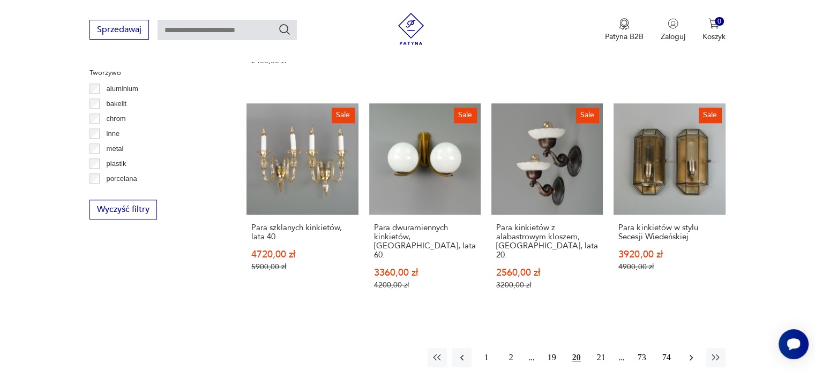
click at [686, 352] on icon "button" at bounding box center [691, 357] width 11 height 11
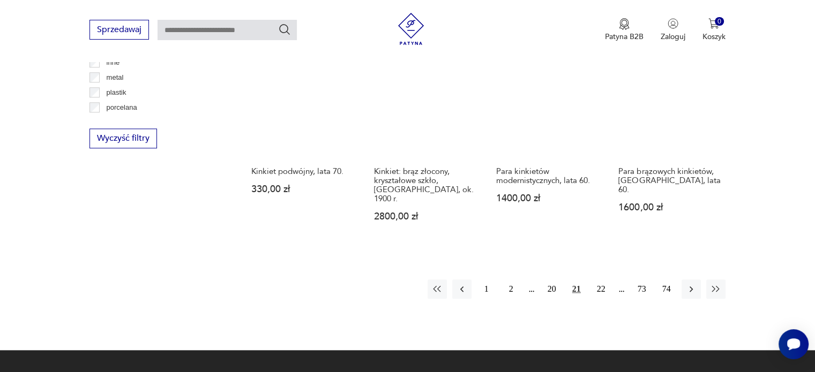
scroll to position [1002, 0]
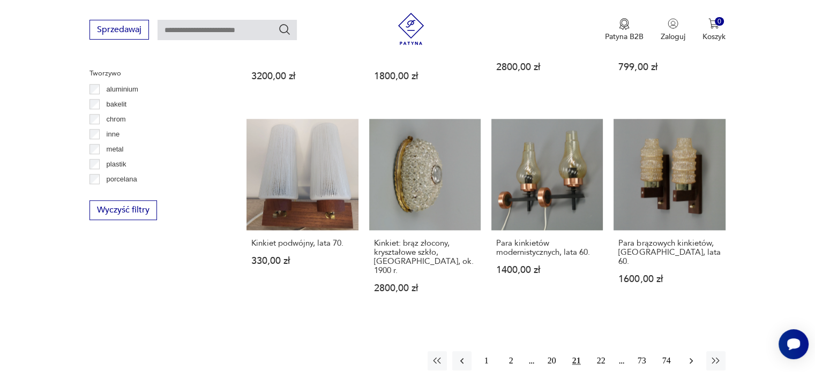
click at [687, 356] on icon "button" at bounding box center [691, 361] width 11 height 11
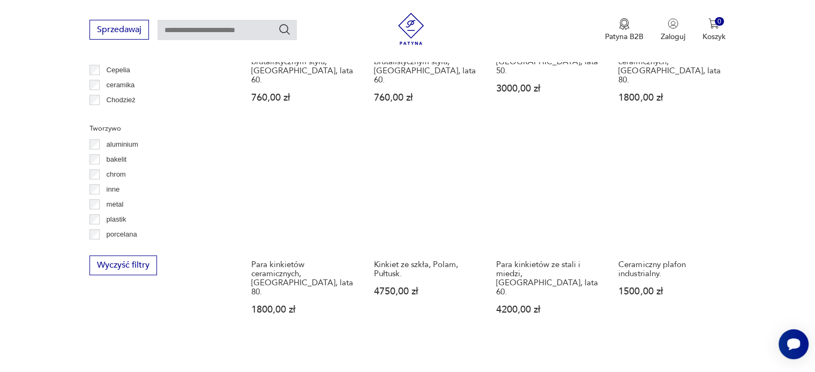
scroll to position [949, 0]
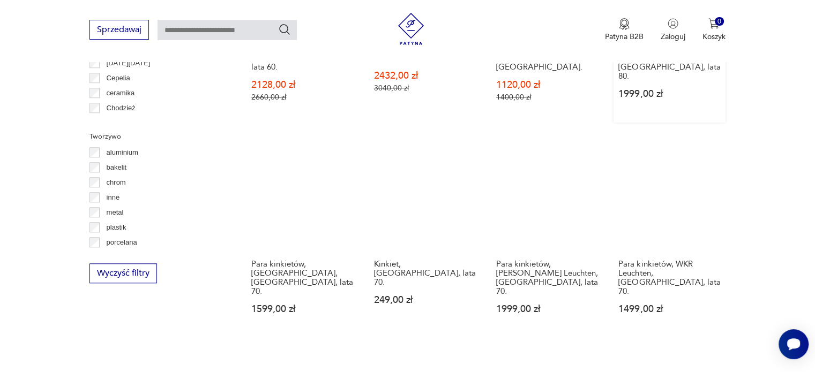
scroll to position [948, 0]
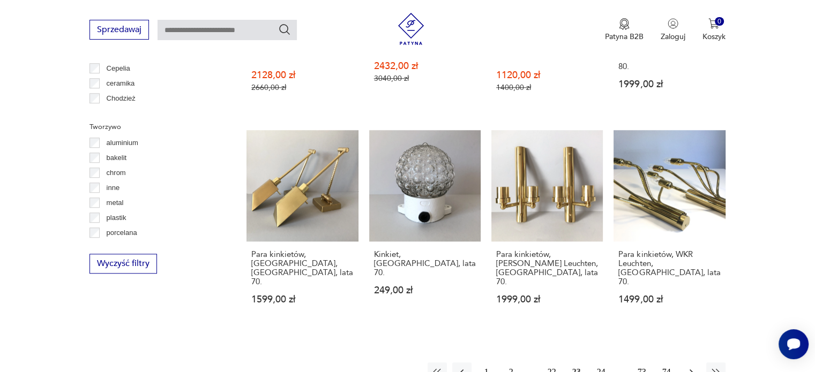
click at [692, 367] on icon "button" at bounding box center [691, 372] width 11 height 11
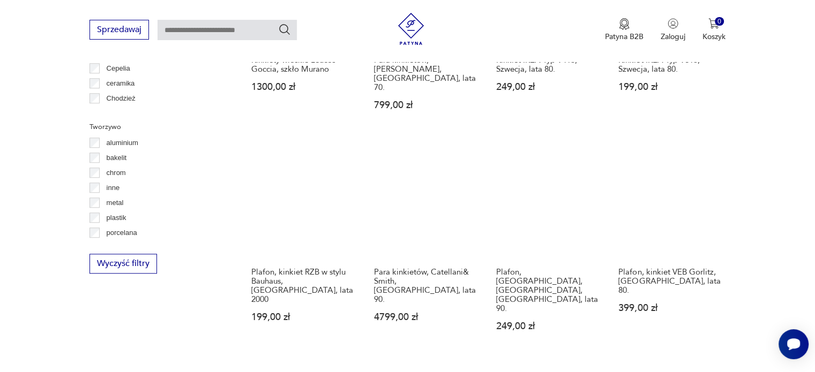
scroll to position [949, 0]
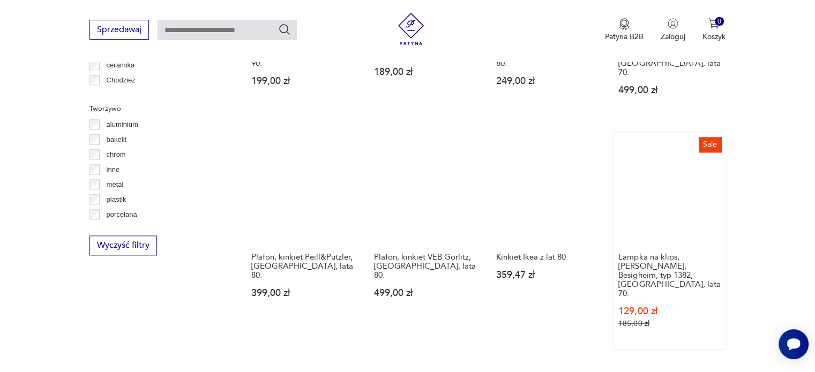
scroll to position [948, 0]
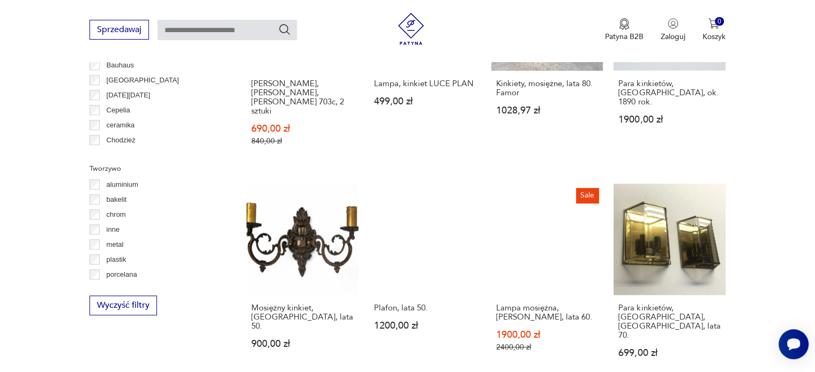
scroll to position [949, 0]
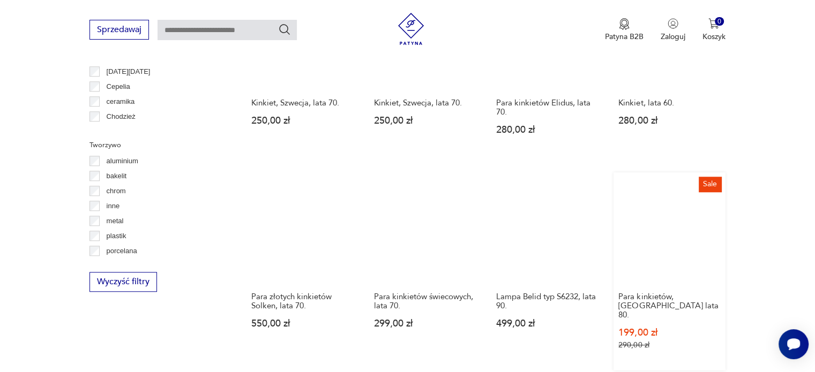
scroll to position [948, 0]
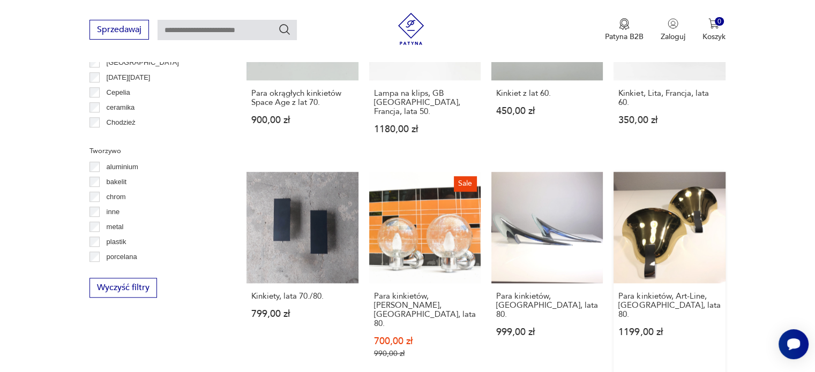
scroll to position [949, 0]
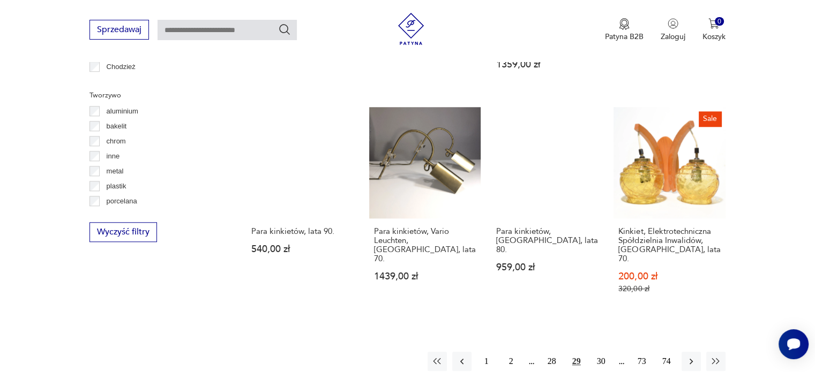
scroll to position [1002, 0]
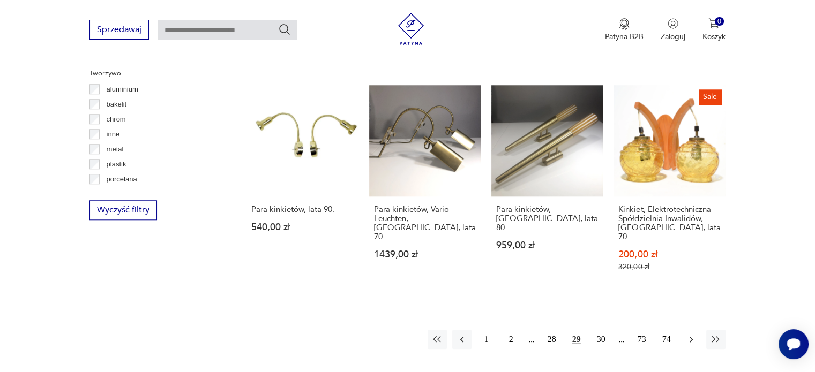
click at [693, 334] on icon "button" at bounding box center [691, 339] width 11 height 11
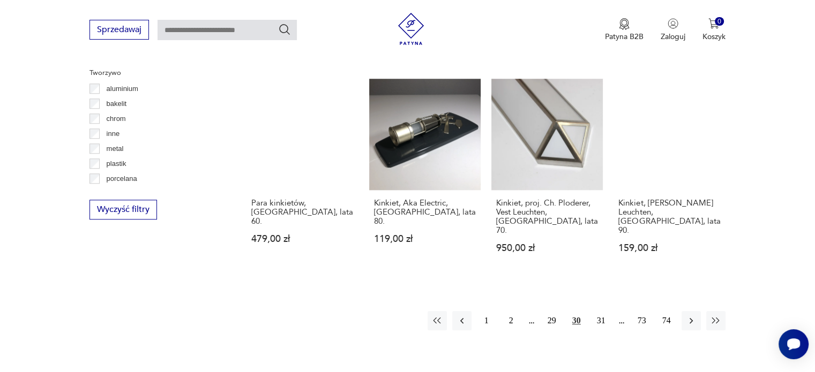
scroll to position [949, 0]
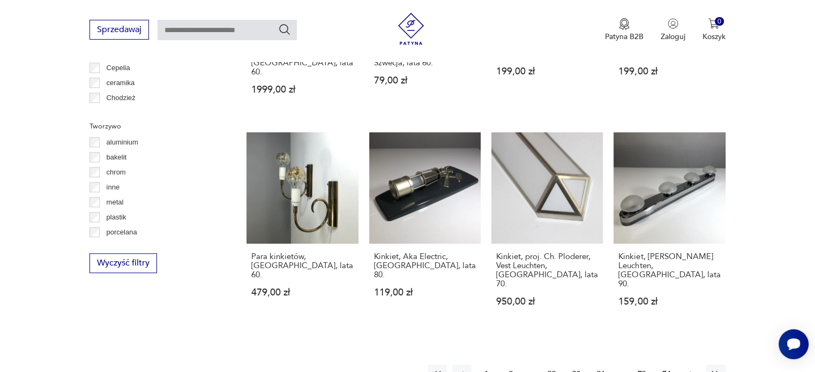
click at [689, 369] on icon "button" at bounding box center [691, 374] width 11 height 11
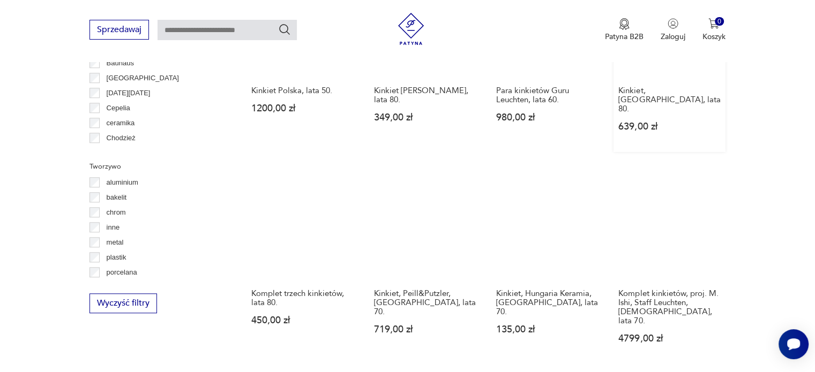
scroll to position [948, 0]
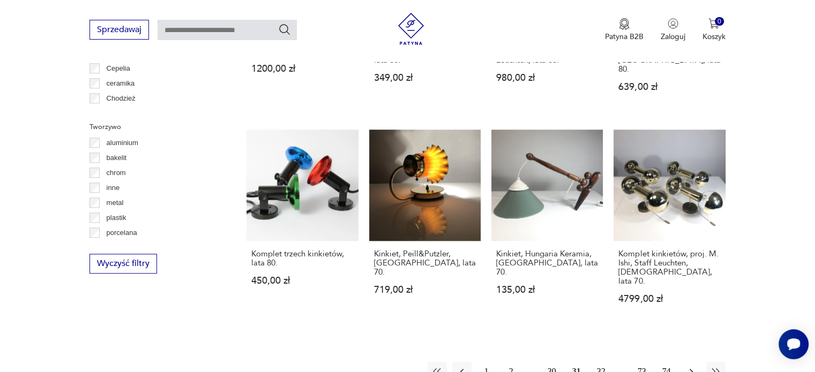
click at [688, 366] on icon "button" at bounding box center [691, 371] width 11 height 11
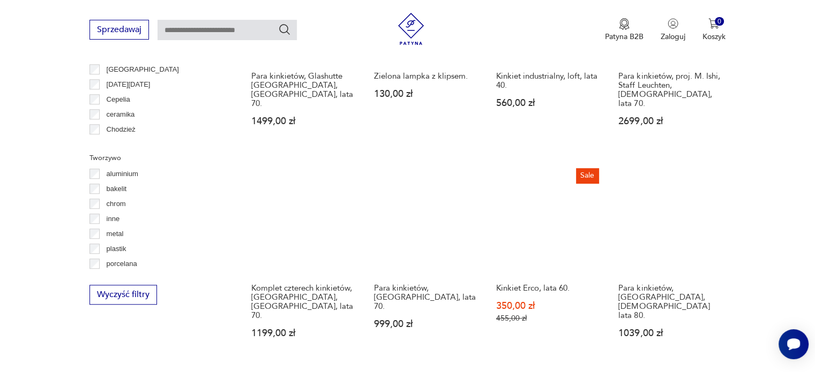
scroll to position [949, 0]
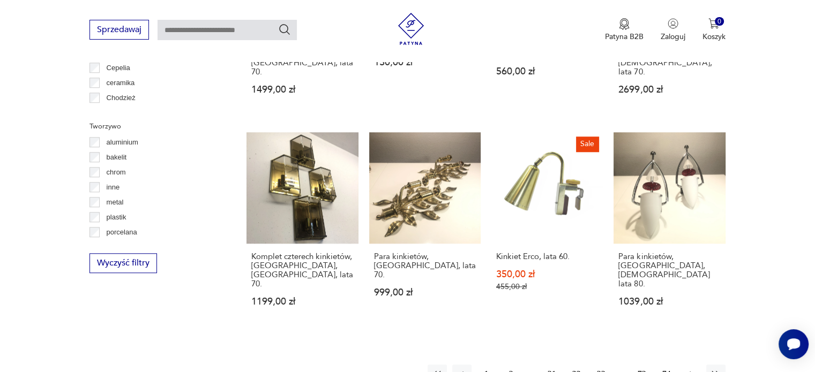
click at [688, 369] on icon "button" at bounding box center [691, 374] width 11 height 11
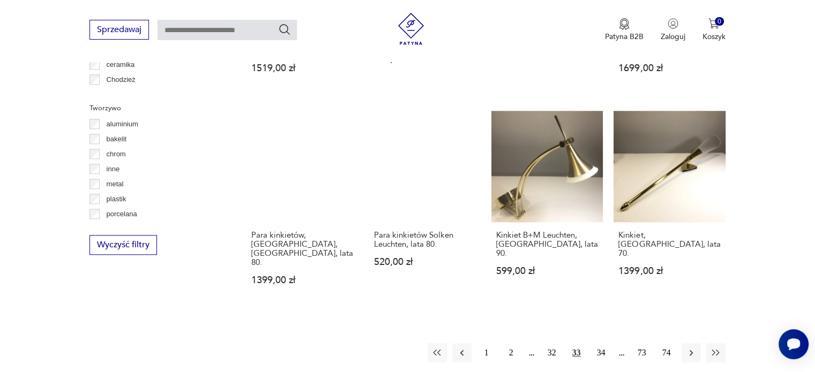
scroll to position [948, 0]
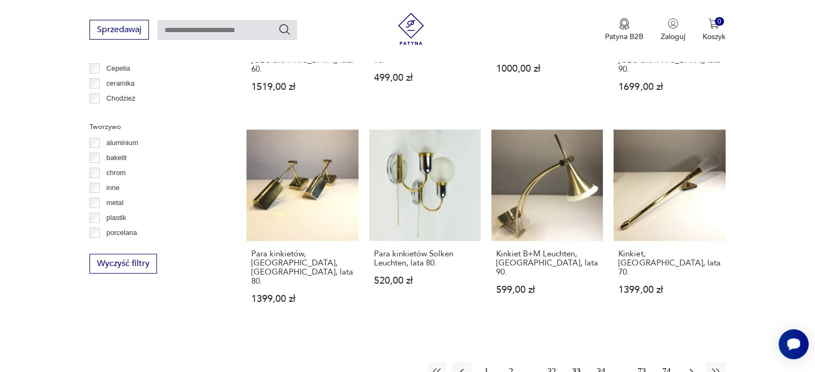
click at [691, 369] on icon "button" at bounding box center [690, 372] width 3 height 6
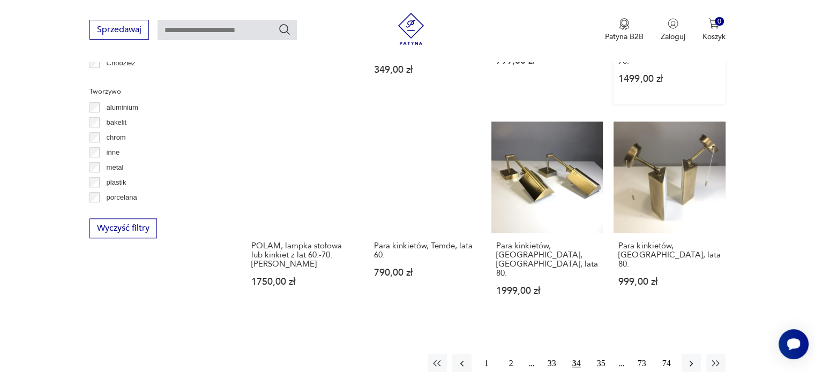
scroll to position [1002, 0]
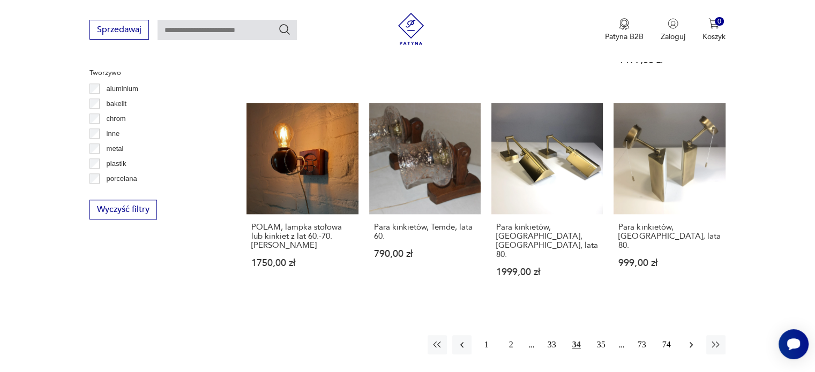
click at [689, 340] on icon "button" at bounding box center [691, 345] width 11 height 11
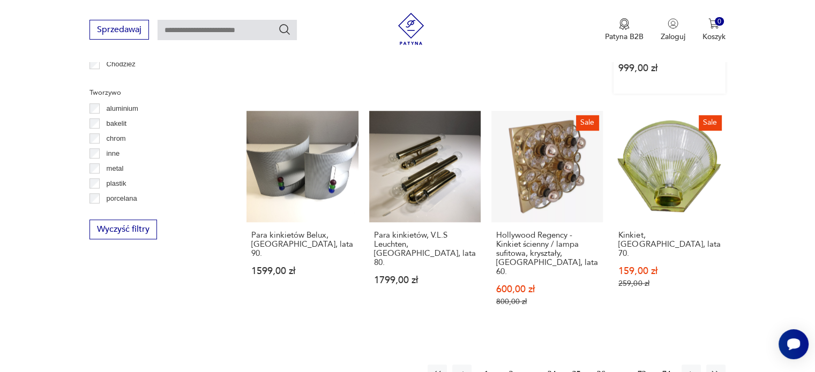
scroll to position [1002, 0]
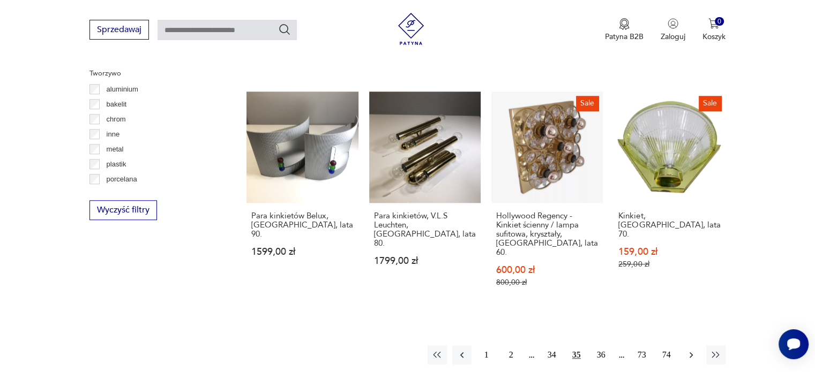
click at [686, 350] on icon "button" at bounding box center [691, 355] width 11 height 11
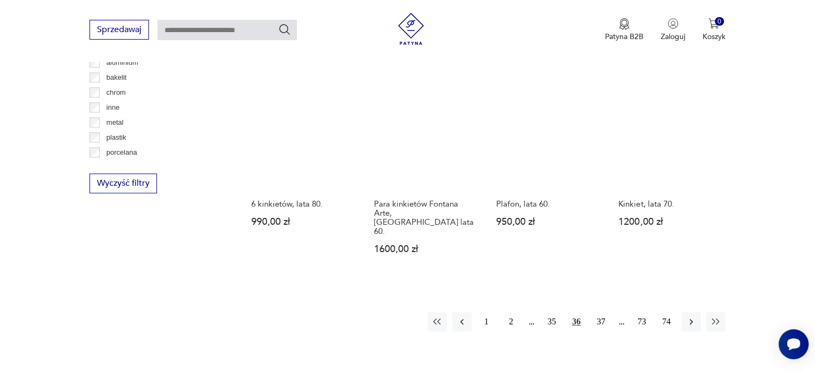
scroll to position [1056, 0]
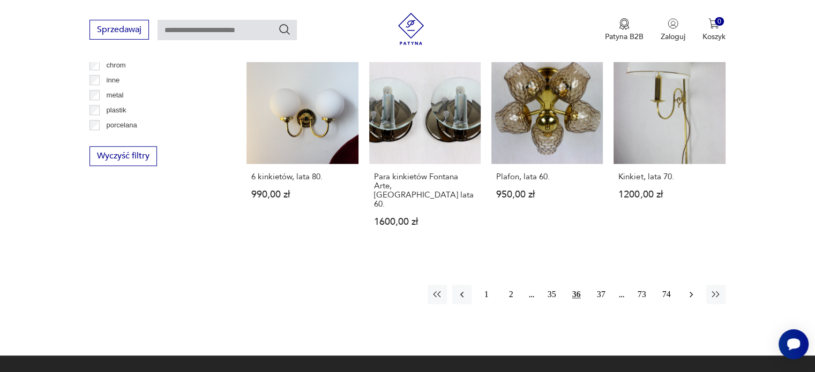
click at [689, 289] on icon "button" at bounding box center [691, 294] width 11 height 11
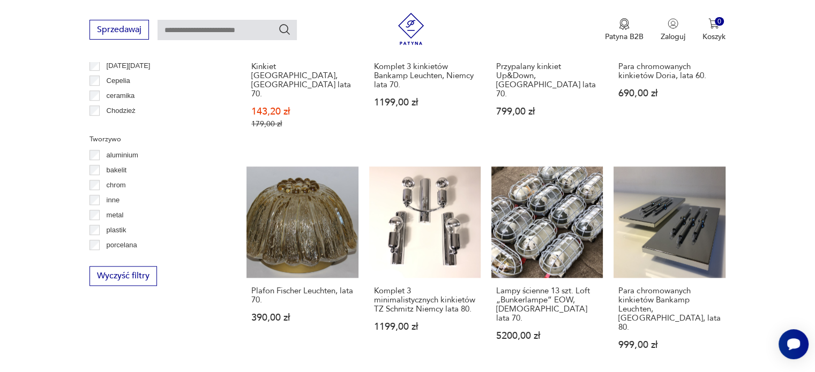
scroll to position [1055, 0]
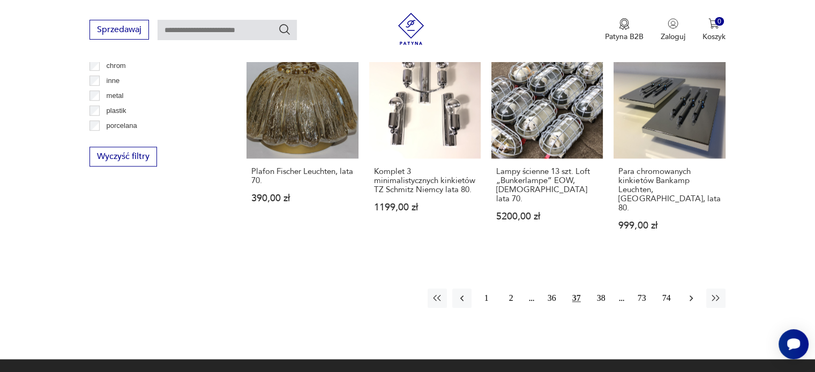
click at [689, 293] on icon "button" at bounding box center [691, 298] width 11 height 11
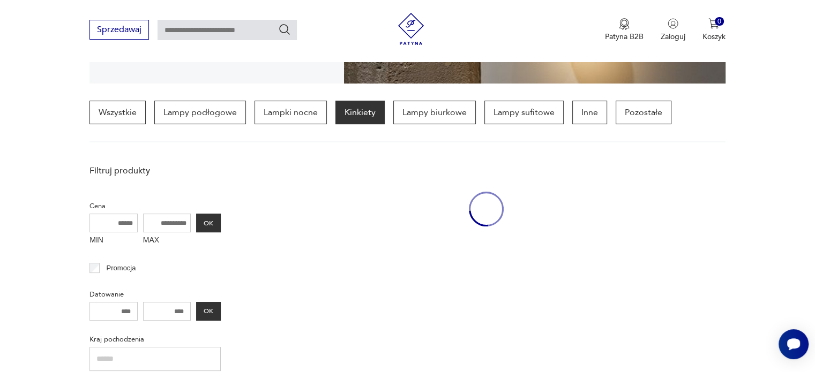
scroll to position [252, 0]
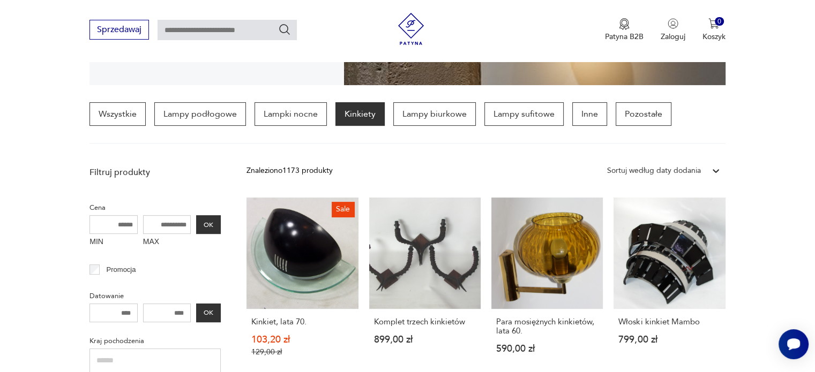
click at [177, 34] on input "text" at bounding box center [226, 30] width 139 height 20
click at [283, 32] on icon "Szukaj" at bounding box center [284, 29] width 13 height 13
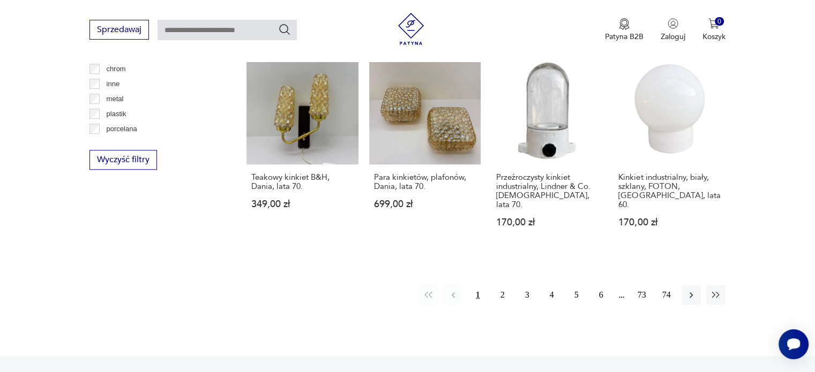
scroll to position [1070, 0]
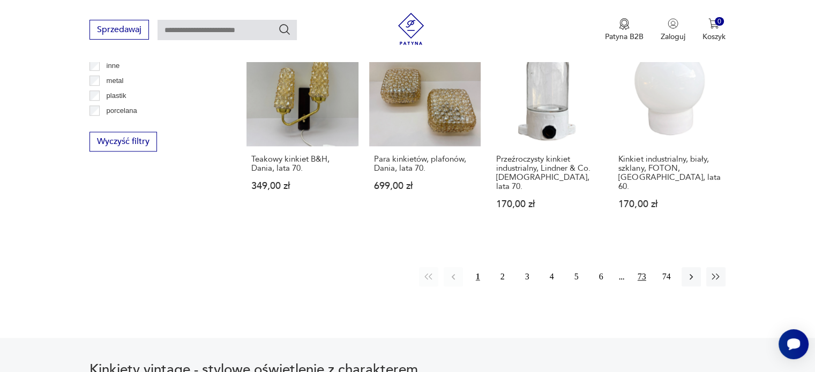
click at [642, 267] on button "73" at bounding box center [641, 276] width 19 height 19
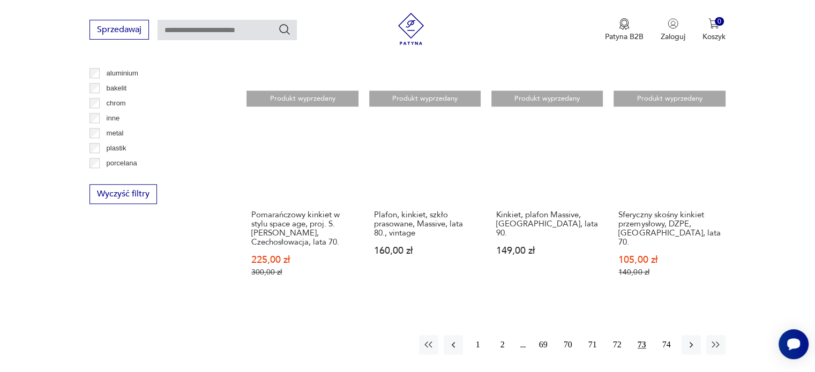
scroll to position [1056, 0]
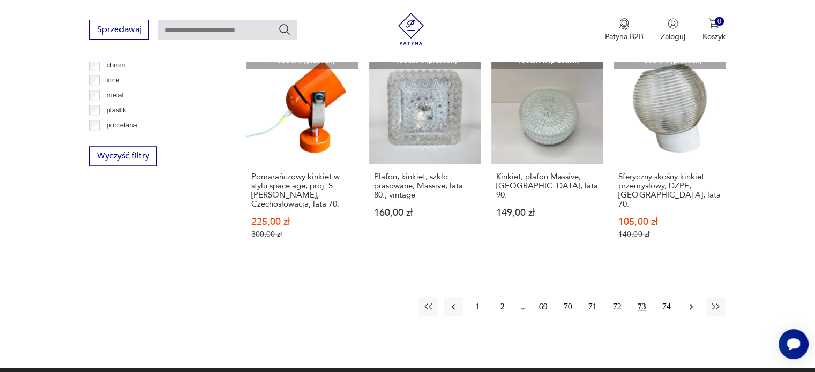
click at [688, 302] on icon "button" at bounding box center [691, 307] width 11 height 11
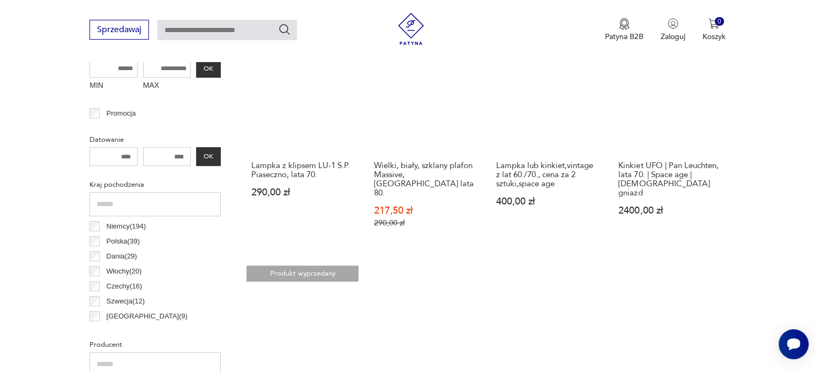
scroll to position [466, 0]
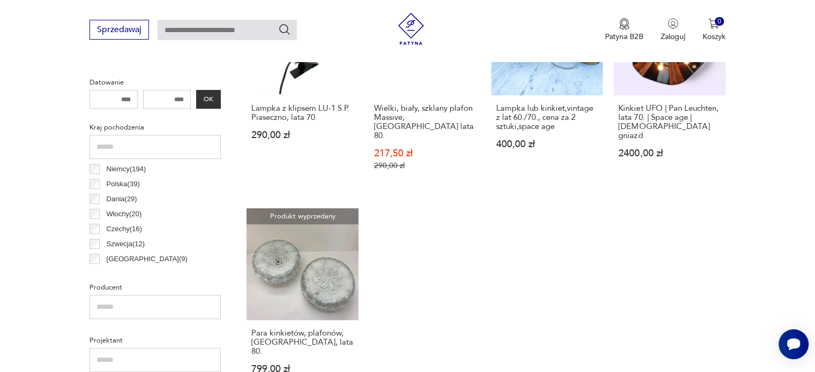
click at [703, 249] on div "Produkt wyprzedany Lampka z klipsem LU-1 S.P. Piaseczno, lata 70. 290,00 zł Pro…" at bounding box center [485, 189] width 478 height 411
click at [486, 166] on div "Produkt wyprzedany Lampka z klipsem LU-1 S.P. Piaseczno, lata 70. 290,00 zł Pro…" at bounding box center [485, 189] width 478 height 411
click at [247, 30] on input "text" at bounding box center [226, 30] width 139 height 20
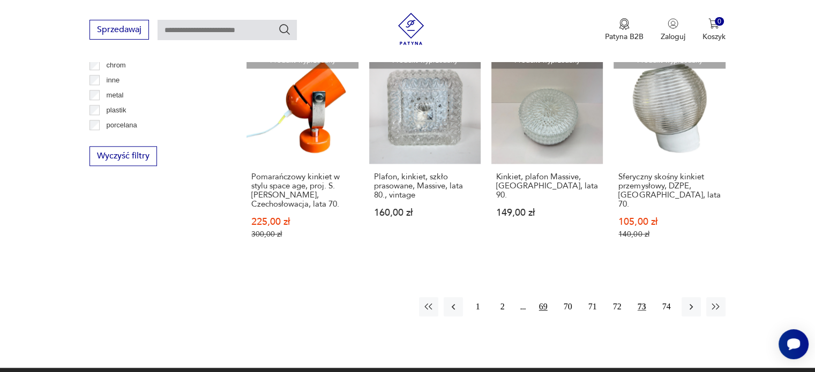
click at [546, 297] on button "69" at bounding box center [543, 306] width 19 height 19
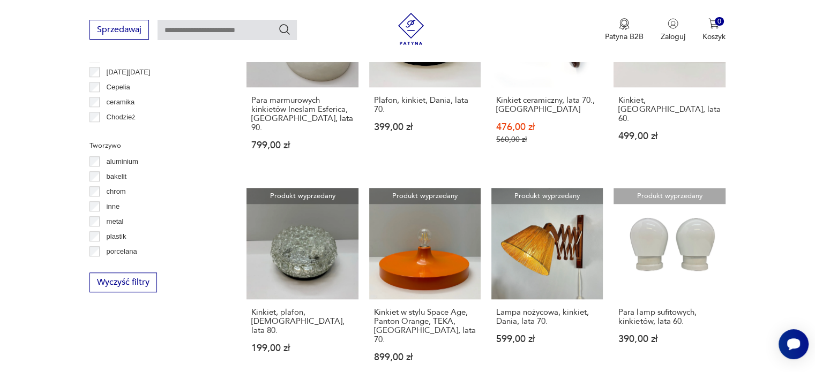
scroll to position [948, 0]
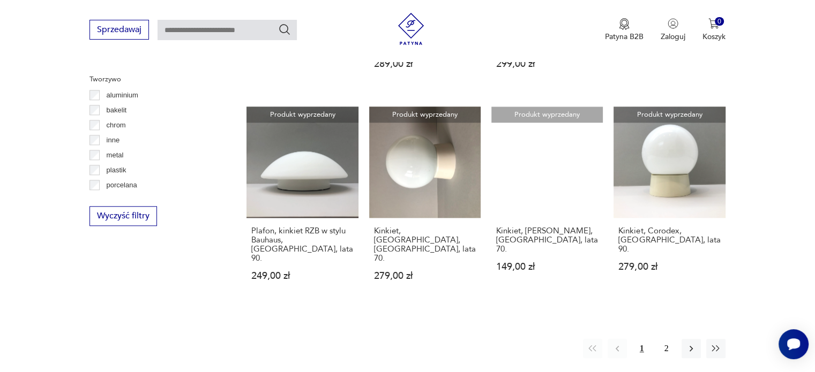
scroll to position [1056, 0]
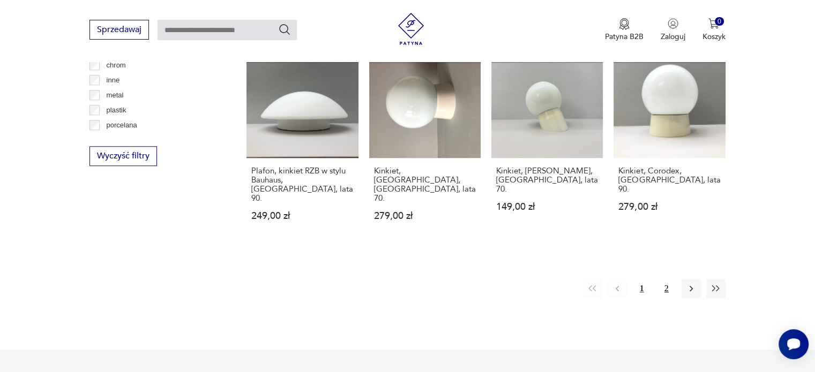
click at [667, 279] on button "2" at bounding box center [666, 288] width 19 height 19
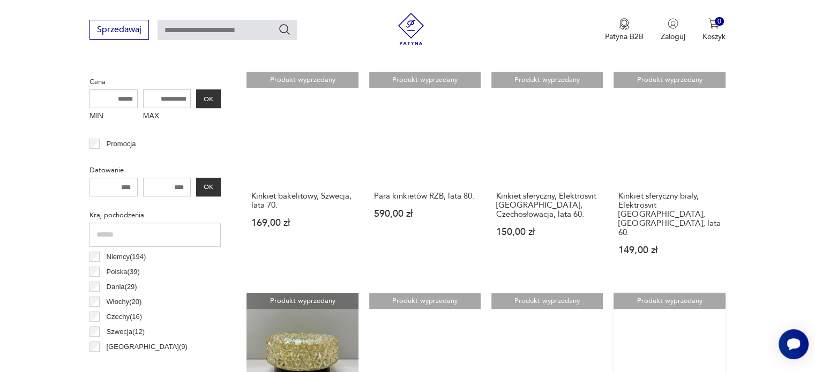
scroll to position [466, 0]
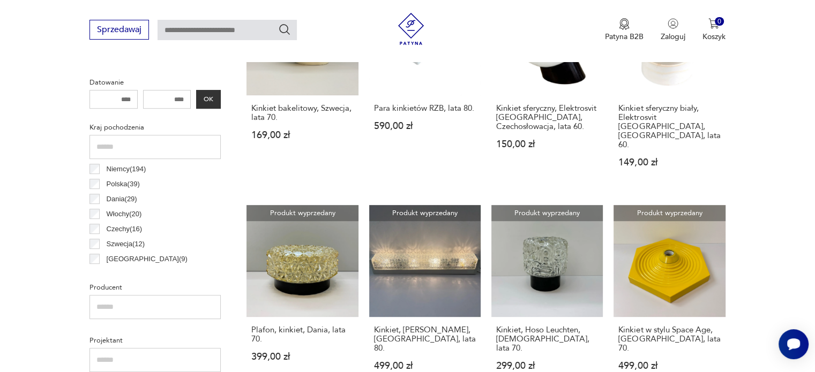
scroll to position [1056, 0]
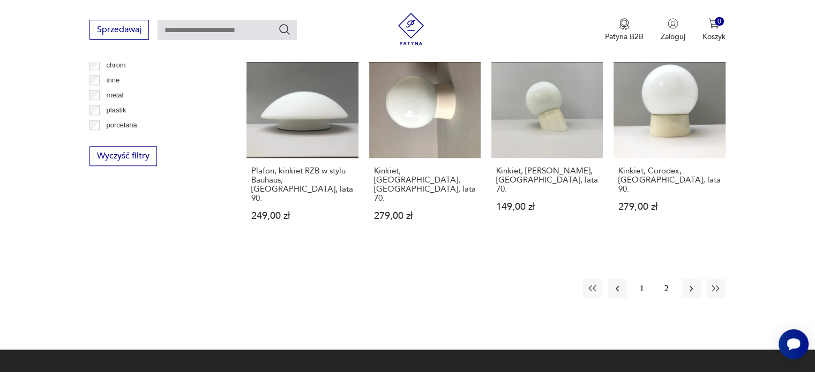
scroll to position [948, 0]
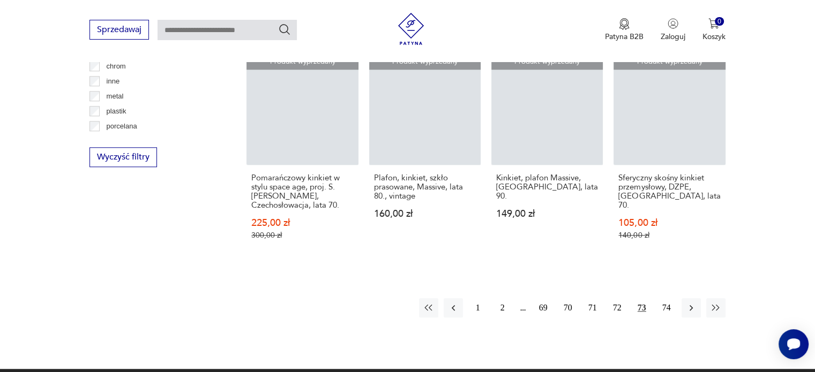
scroll to position [1056, 0]
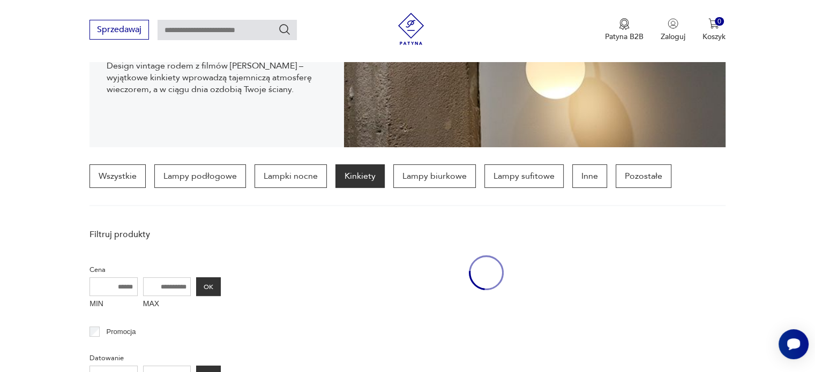
scroll to position [1070, 0]
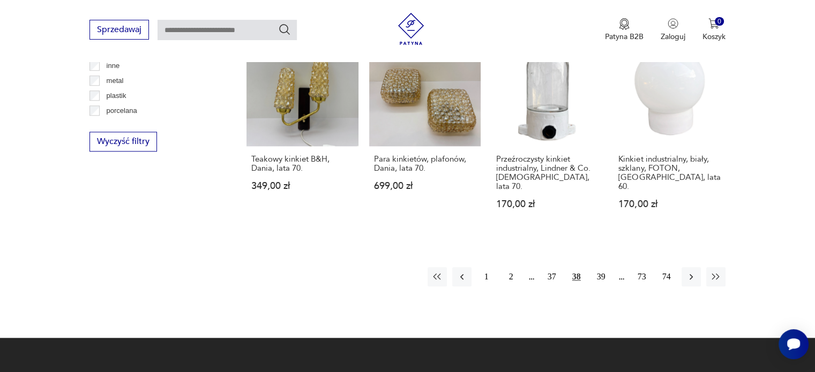
scroll to position [252, 0]
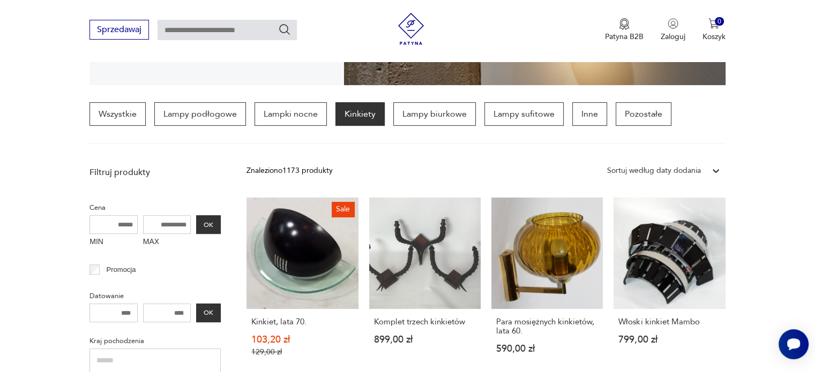
scroll to position [1055, 0]
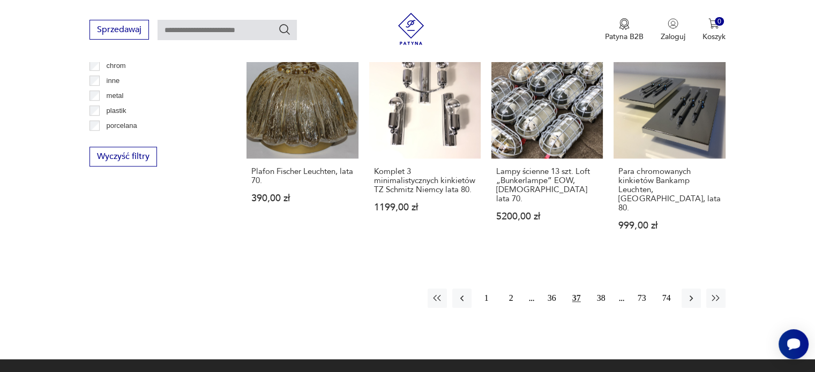
scroll to position [1056, 0]
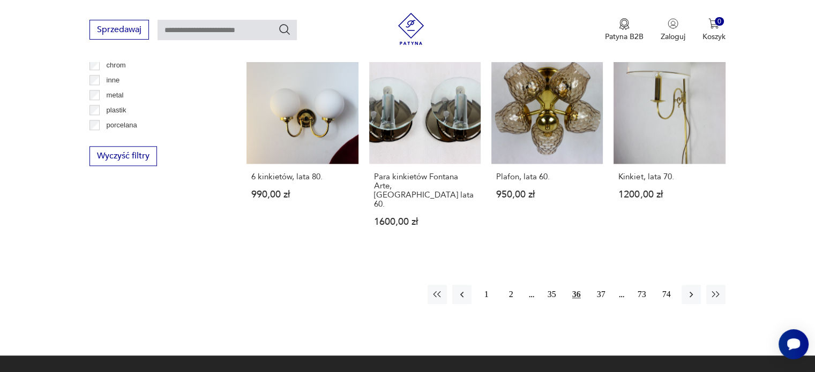
scroll to position [1002, 0]
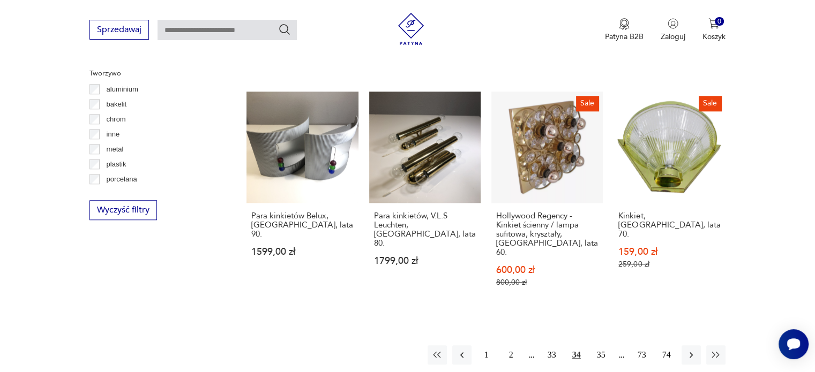
scroll to position [1002, 0]
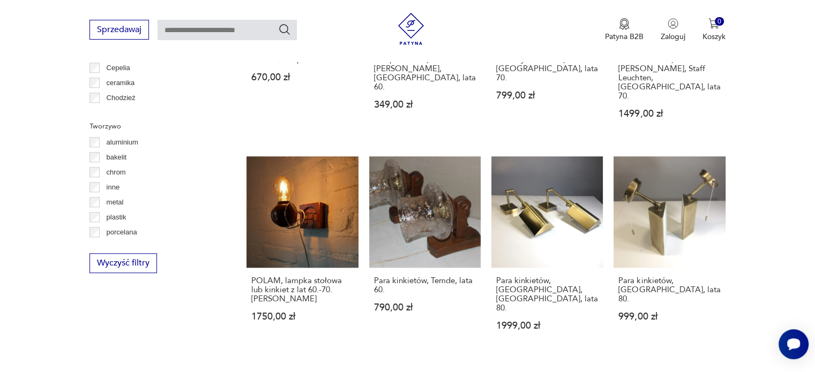
scroll to position [948, 0]
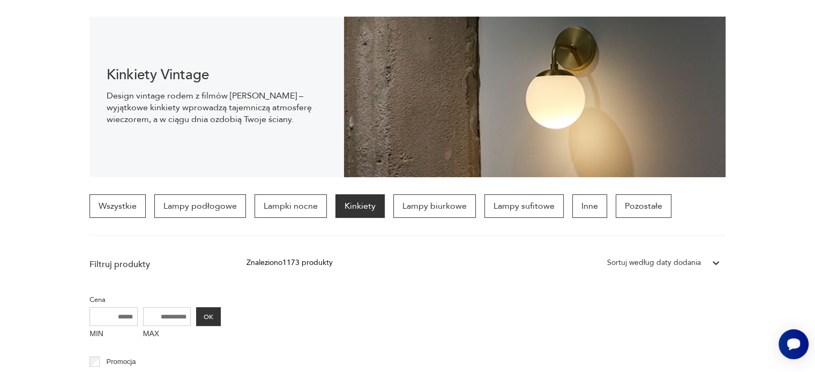
scroll to position [161, 0]
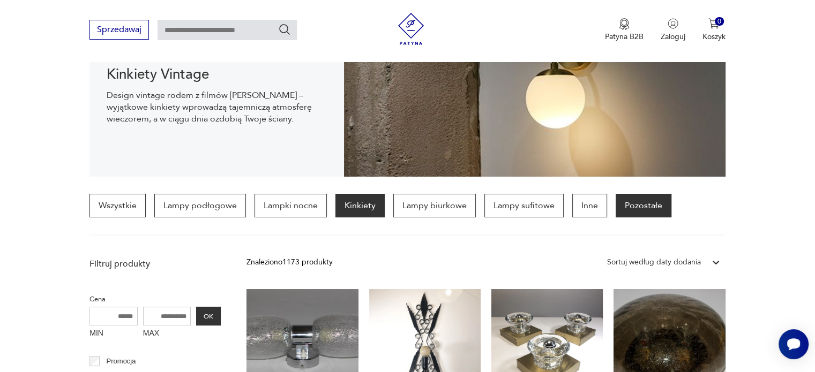
click at [625, 205] on p "Pozostałe" at bounding box center [644, 206] width 56 height 24
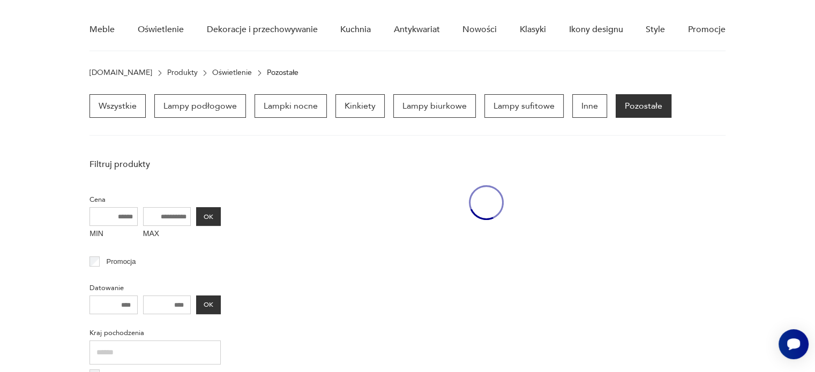
scroll to position [74, 0]
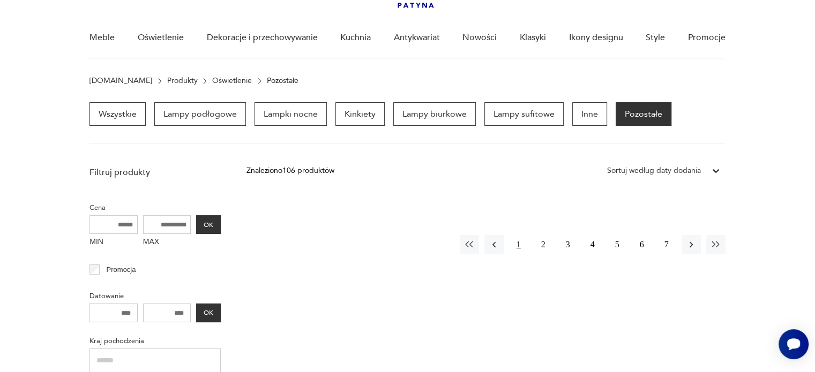
click at [519, 238] on button "1" at bounding box center [518, 244] width 19 height 19
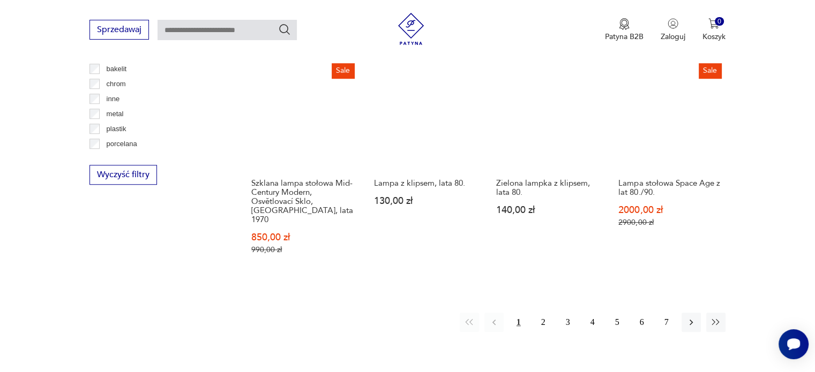
scroll to position [878, 0]
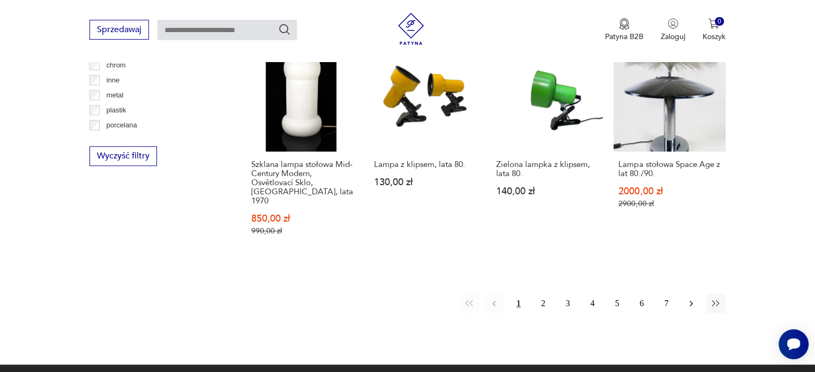
click at [689, 298] on icon "button" at bounding box center [691, 303] width 11 height 11
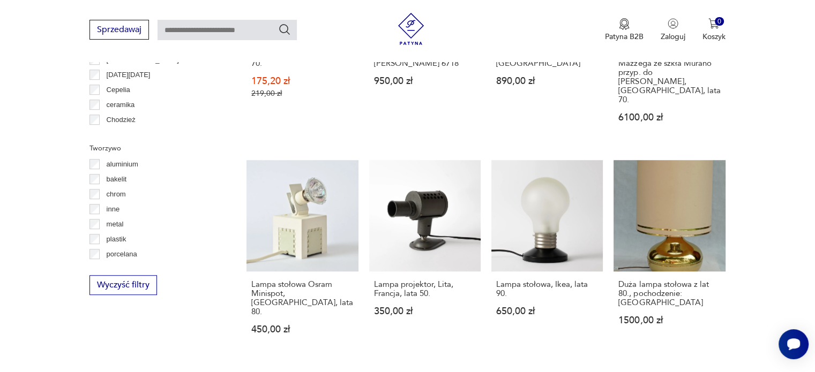
scroll to position [770, 0]
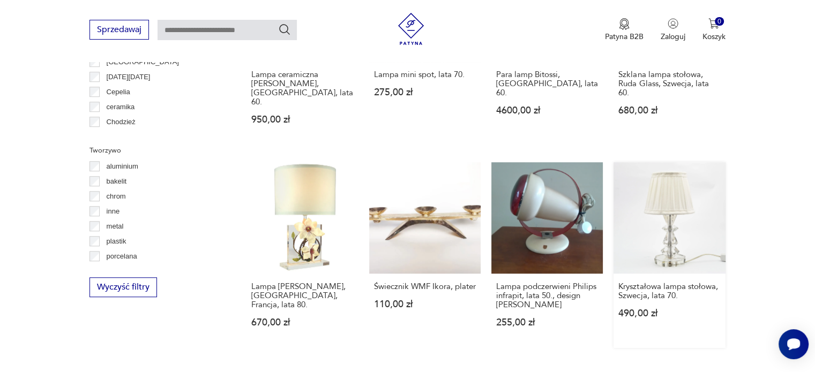
scroll to position [770, 0]
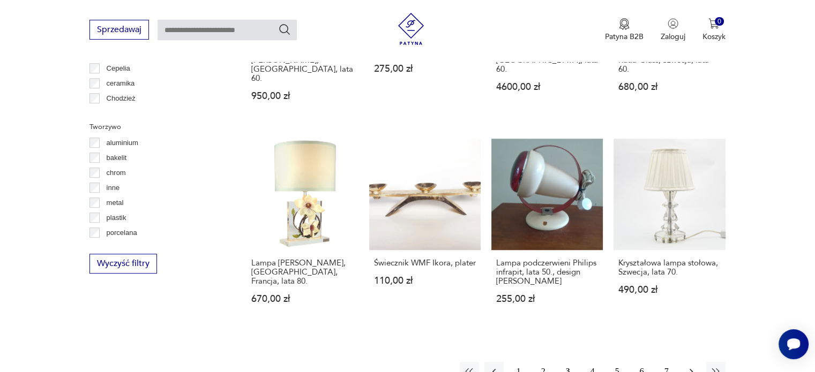
click at [688, 362] on button "button" at bounding box center [690, 371] width 19 height 19
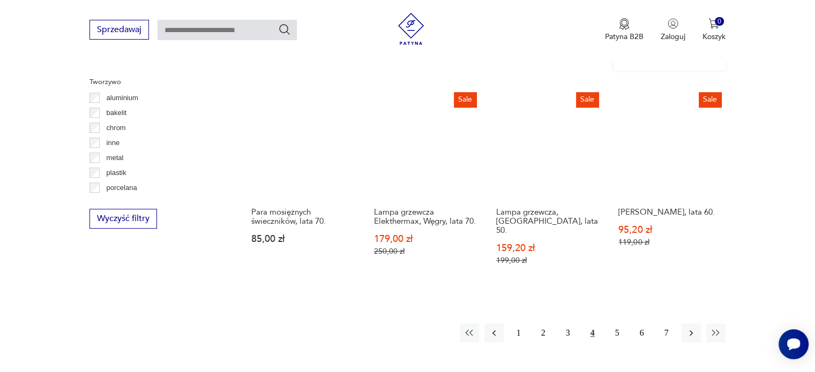
scroll to position [824, 0]
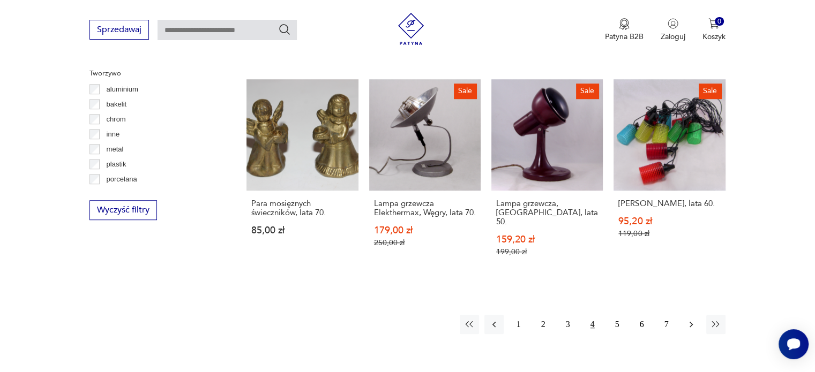
click at [686, 319] on icon "button" at bounding box center [691, 324] width 11 height 11
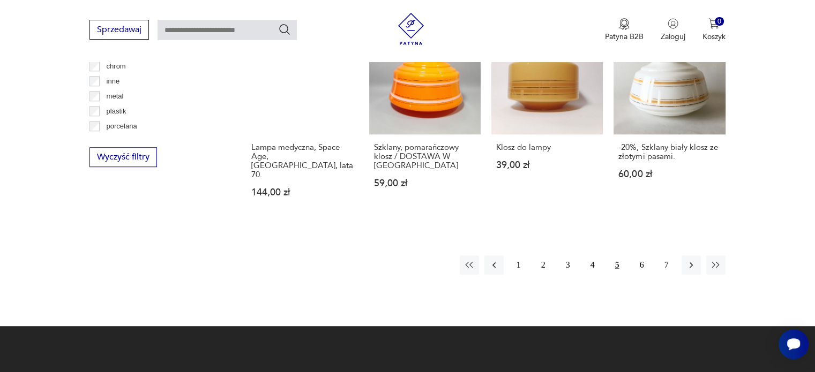
scroll to position [878, 0]
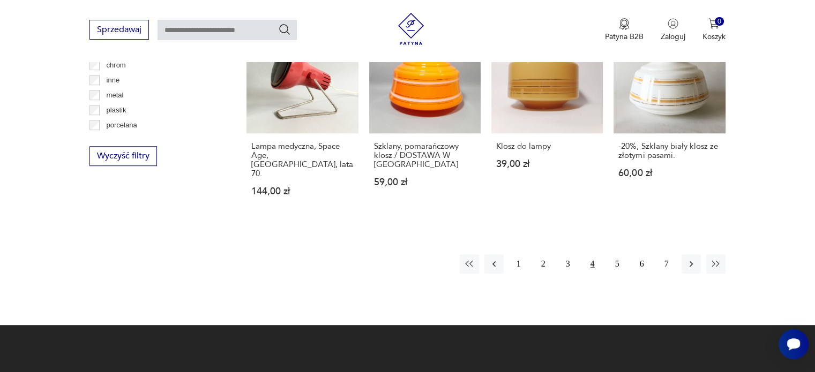
scroll to position [824, 0]
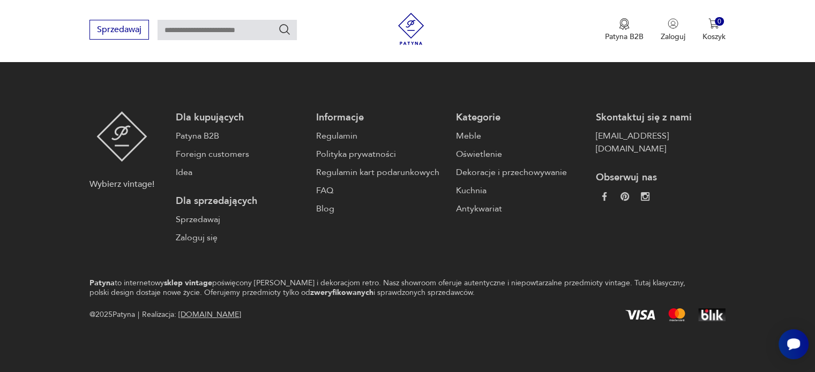
scroll to position [770, 0]
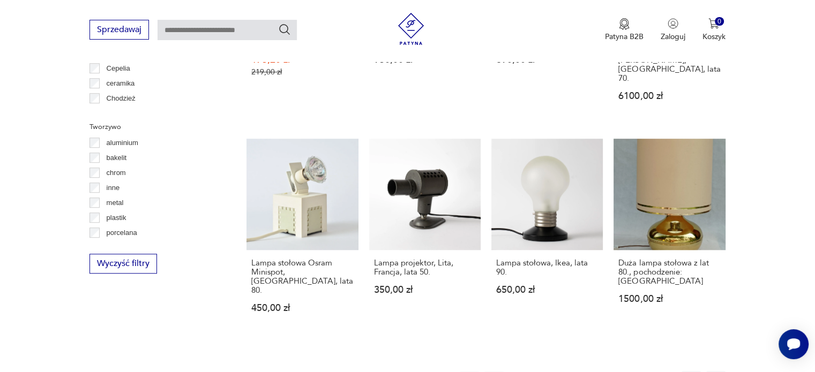
scroll to position [878, 0]
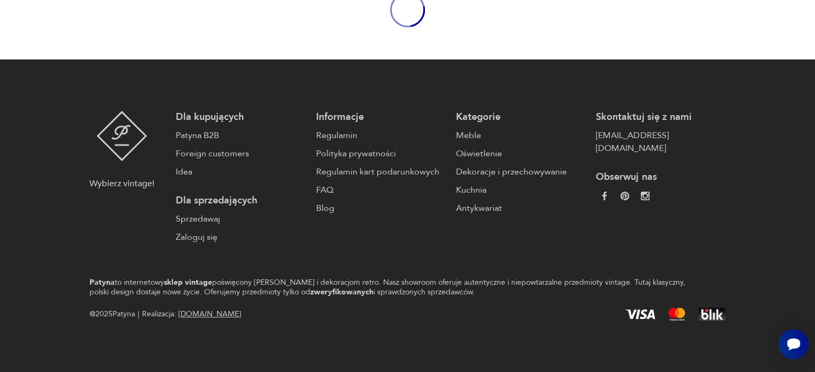
scroll to position [74, 0]
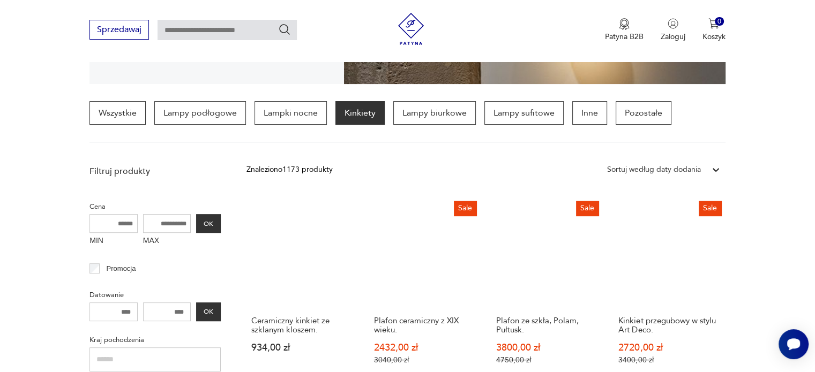
scroll to position [252, 0]
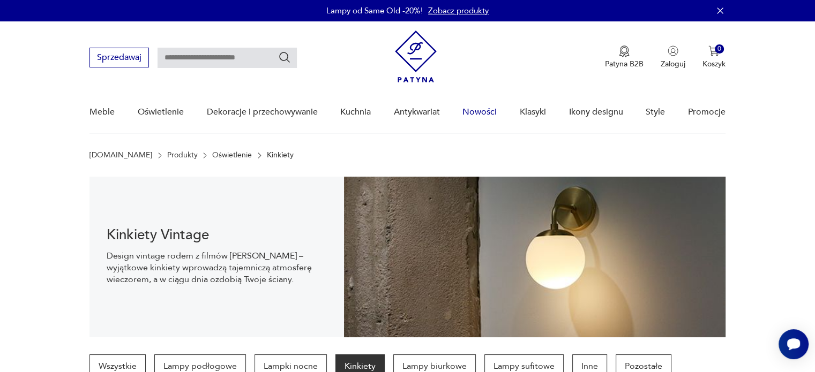
click at [479, 111] on link "Nowości" at bounding box center [479, 112] width 34 height 41
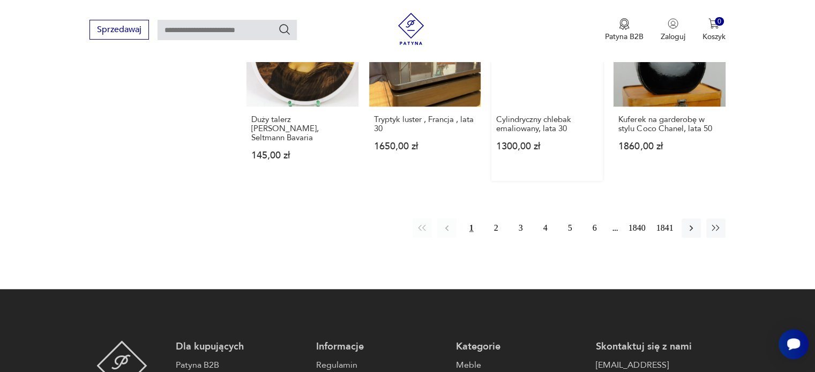
scroll to position [1049, 0]
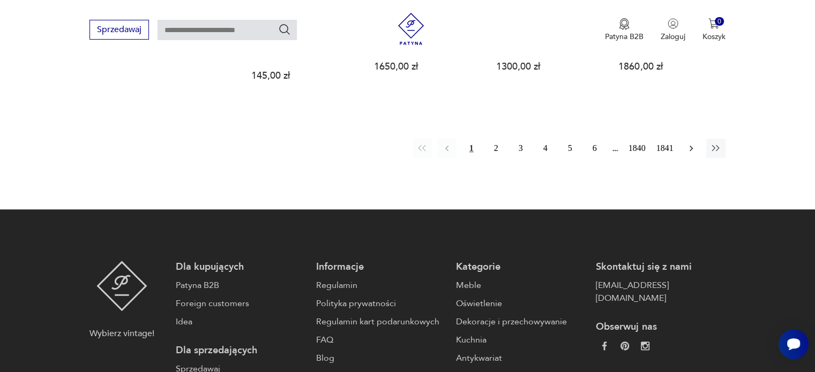
click at [688, 143] on icon "button" at bounding box center [691, 148] width 11 height 11
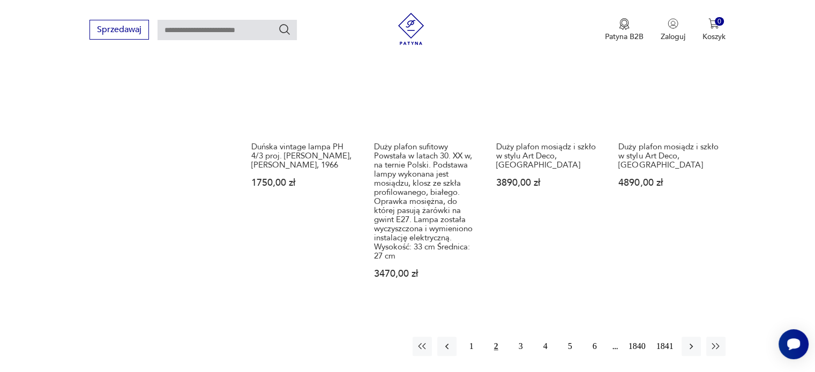
scroll to position [942, 0]
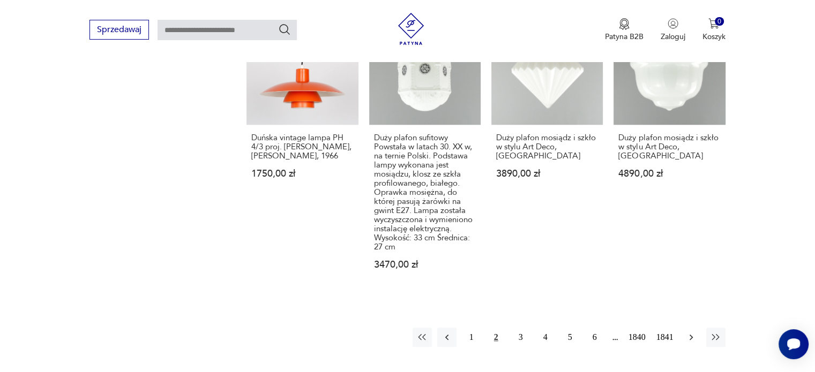
click at [688, 332] on icon "button" at bounding box center [691, 337] width 11 height 11
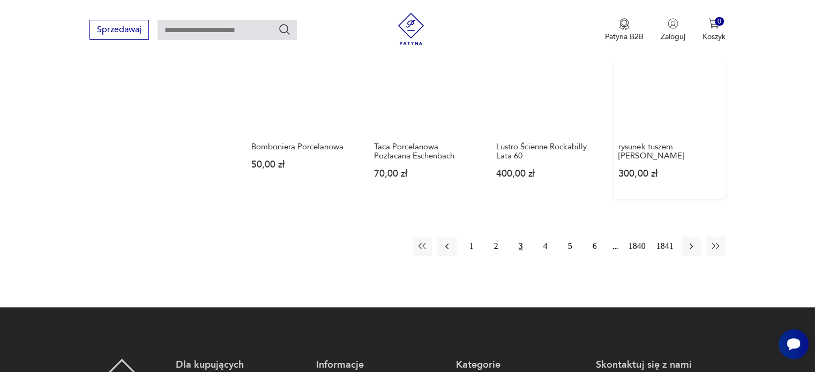
scroll to position [942, 0]
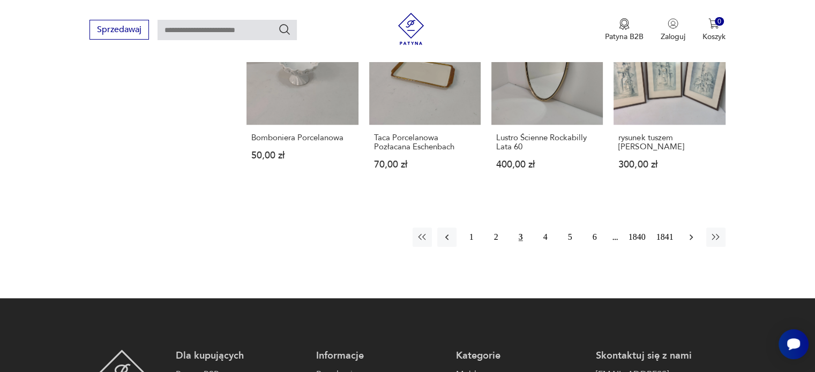
click at [690, 232] on icon "button" at bounding box center [691, 237] width 11 height 11
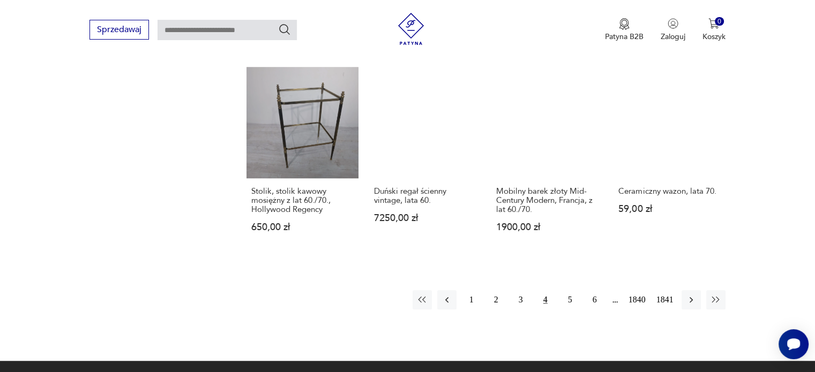
scroll to position [942, 0]
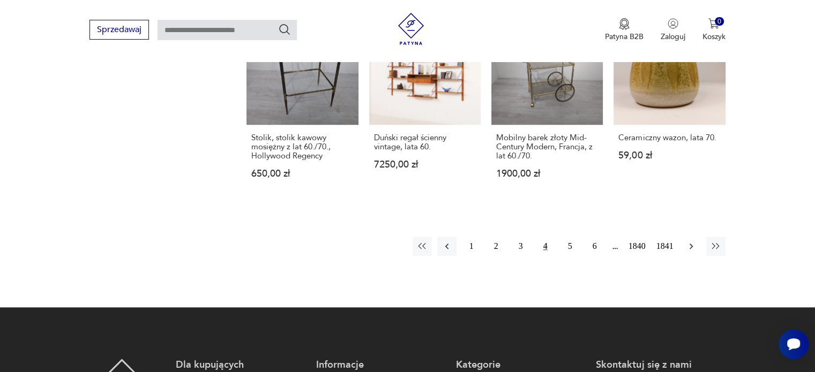
click at [692, 241] on icon "button" at bounding box center [691, 246] width 11 height 11
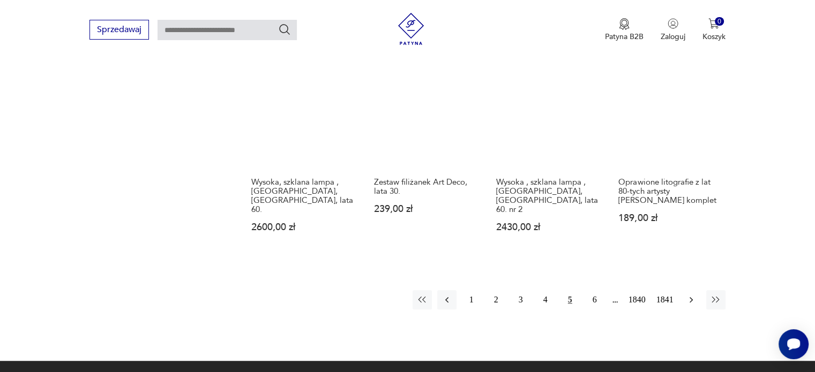
scroll to position [942, 0]
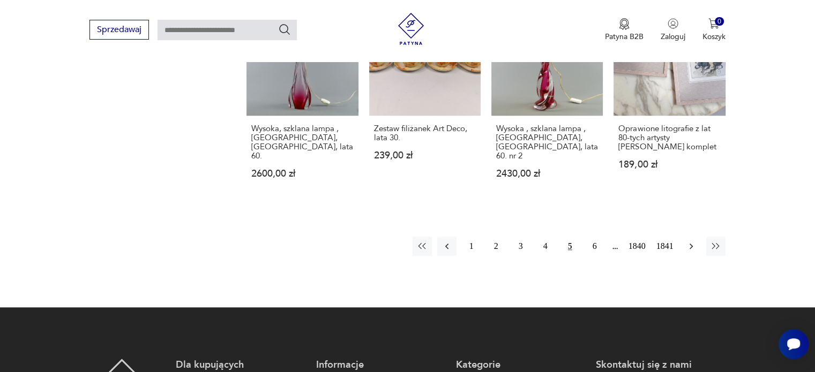
click at [692, 241] on icon "button" at bounding box center [691, 246] width 11 height 11
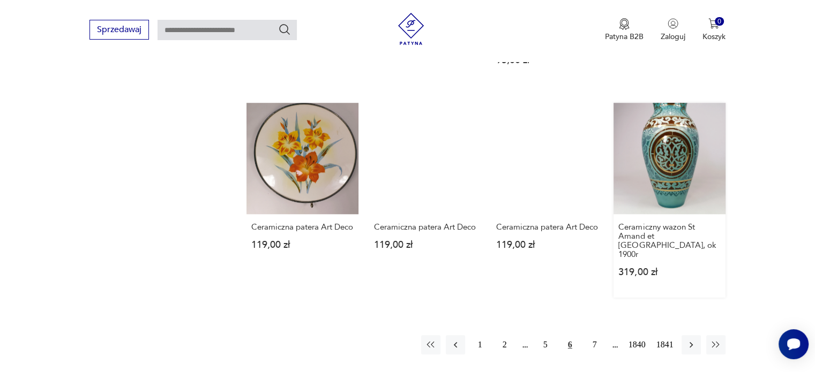
scroll to position [888, 0]
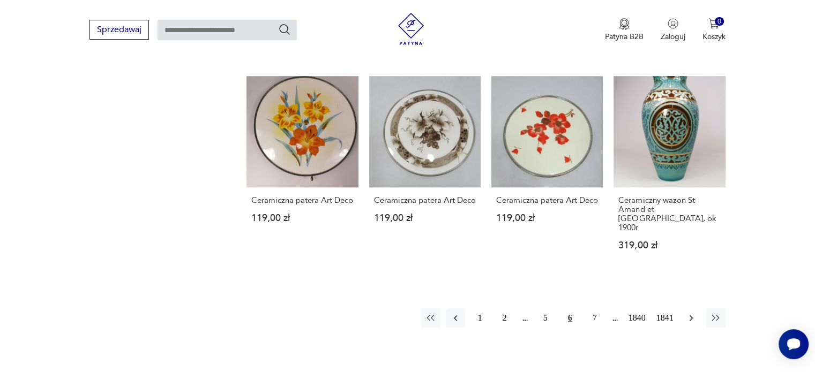
click at [690, 309] on button "button" at bounding box center [690, 318] width 19 height 19
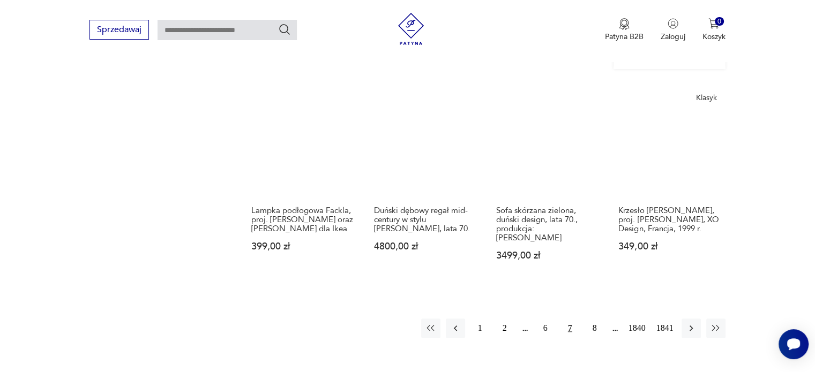
scroll to position [888, 0]
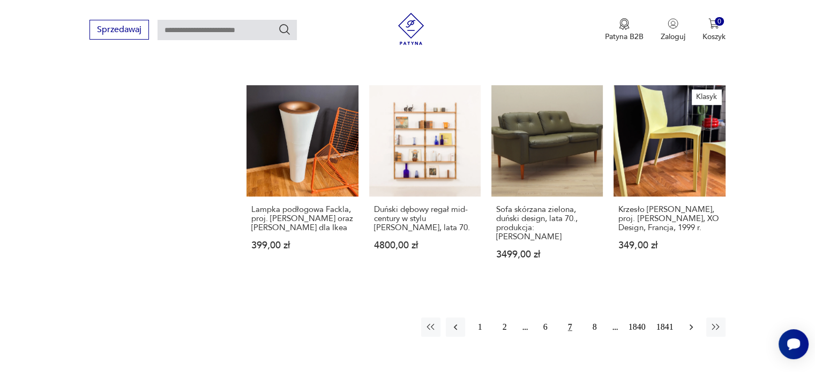
click at [684, 318] on button "button" at bounding box center [690, 327] width 19 height 19
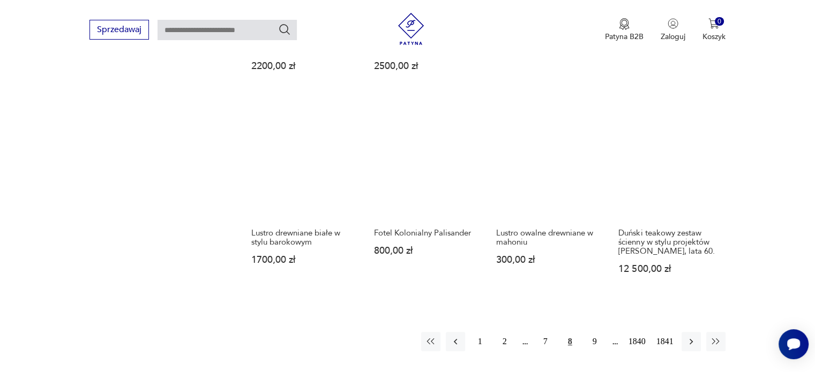
scroll to position [888, 0]
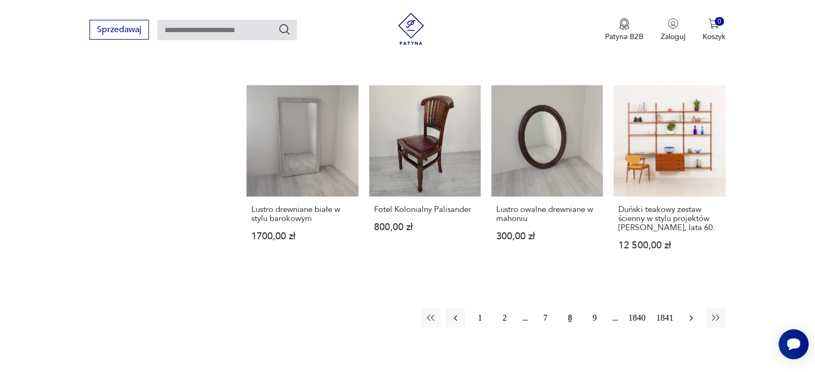
click at [687, 313] on icon "button" at bounding box center [691, 318] width 11 height 11
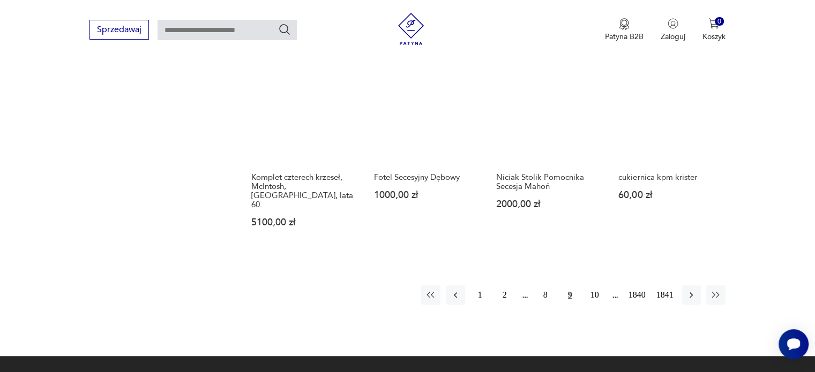
scroll to position [942, 0]
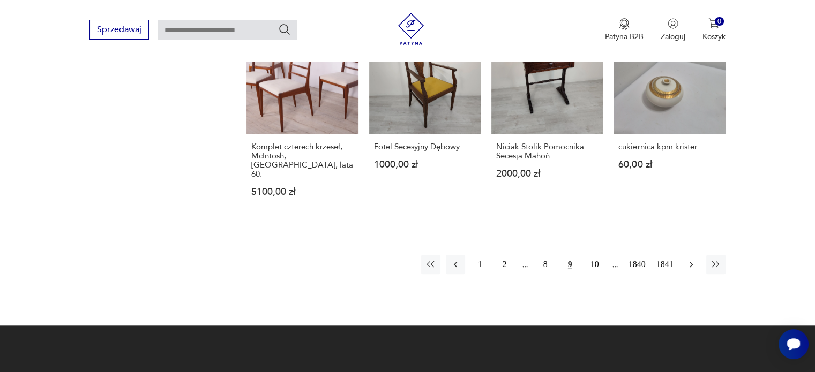
click at [692, 259] on icon "button" at bounding box center [691, 264] width 11 height 11
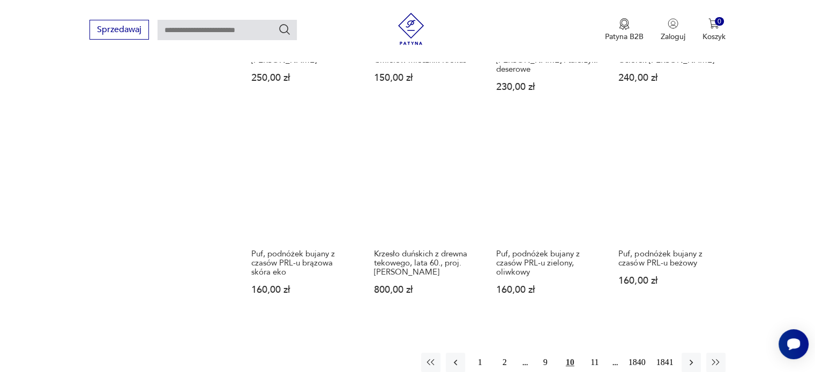
scroll to position [888, 0]
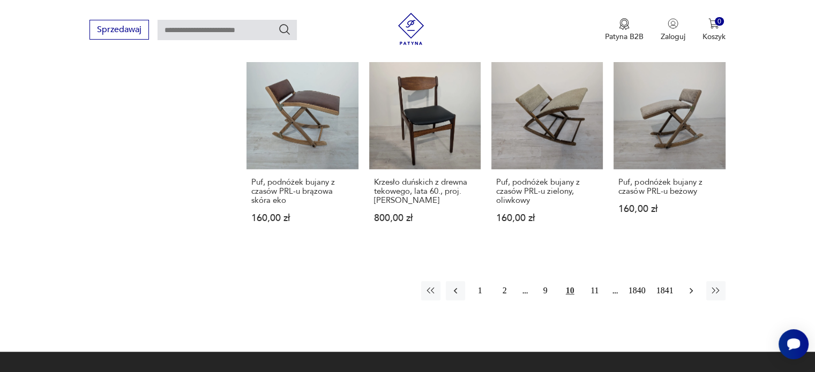
click at [692, 286] on icon "button" at bounding box center [691, 291] width 11 height 11
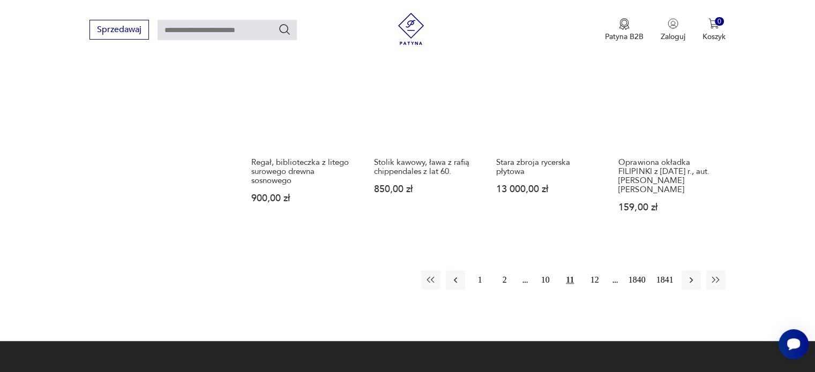
scroll to position [995, 0]
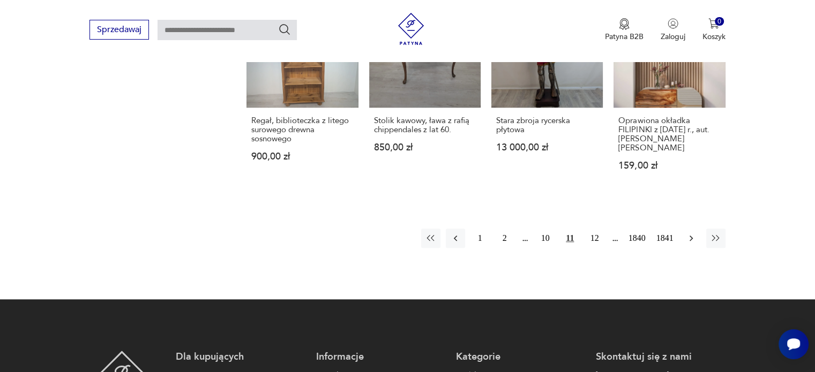
click at [693, 233] on icon "button" at bounding box center [691, 238] width 11 height 11
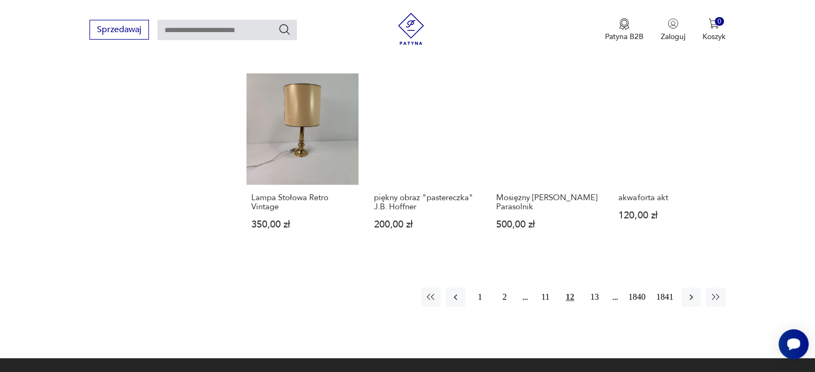
scroll to position [888, 0]
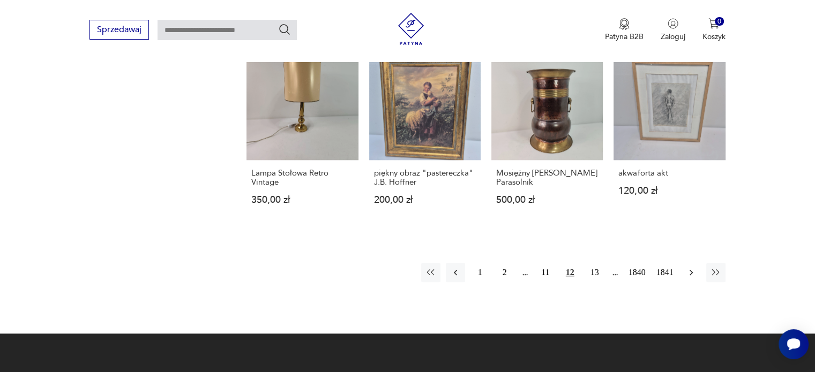
click at [696, 272] on icon "button" at bounding box center [691, 272] width 11 height 11
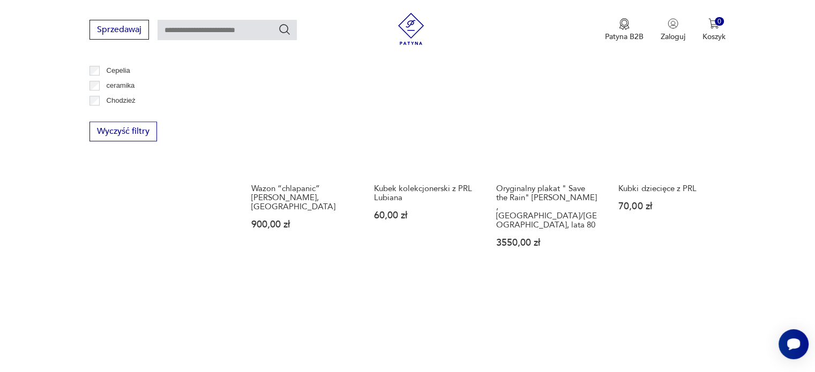
scroll to position [727, 0]
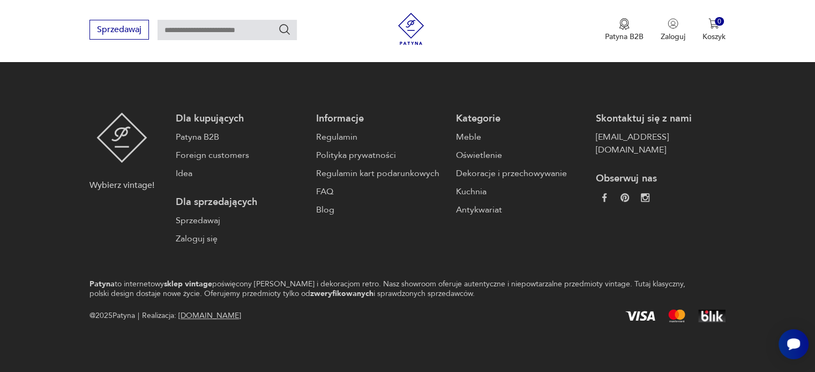
scroll to position [888, 0]
